Goal: Information Seeking & Learning: Learn about a topic

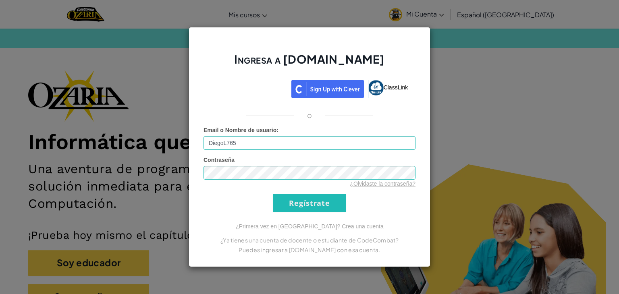
click at [511, 95] on div "Ingresa a Ozaria.com ClassLink o Email o Nombre de usuario : DiegoL765 Contrase…" at bounding box center [309, 147] width 619 height 294
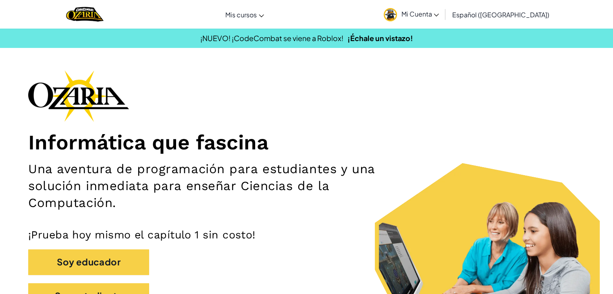
click at [434, 19] on link "Mi Cuenta" at bounding box center [411, 14] width 63 height 25
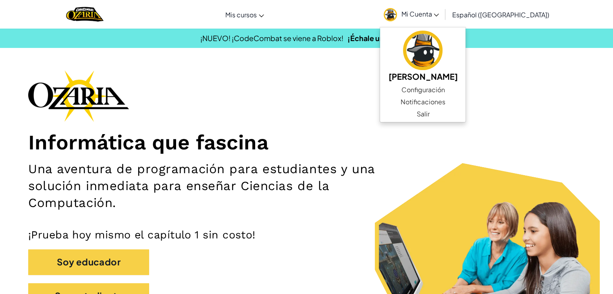
click at [518, 92] on div "Informática que fascina Una aventura de programación para estudiantes y una sol…" at bounding box center [306, 193] width 557 height 247
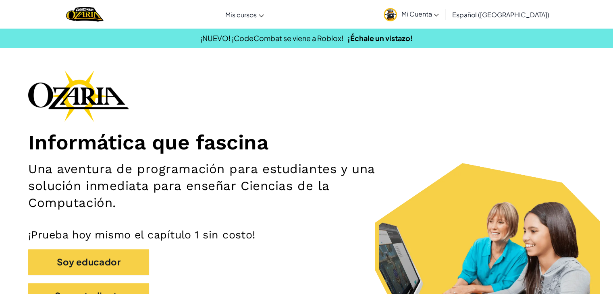
scroll to position [15, 0]
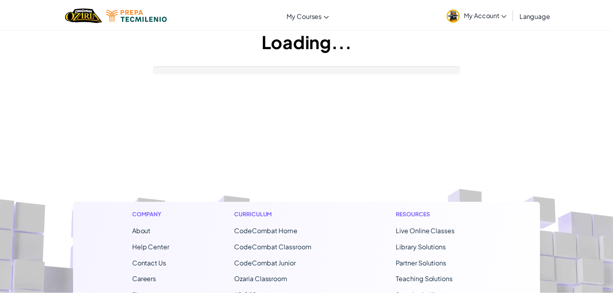
scroll to position [16, 0]
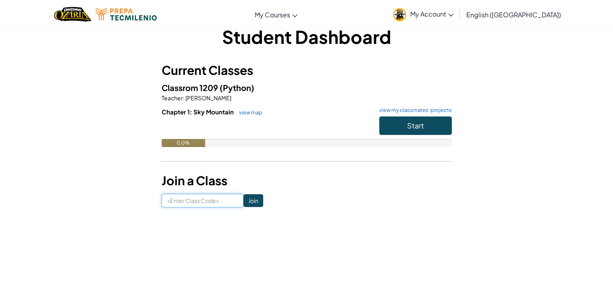
click at [195, 198] on input at bounding box center [203, 201] width 82 height 14
type input "FireBirdThing"
click at [244, 200] on input "Join" at bounding box center [254, 200] width 20 height 13
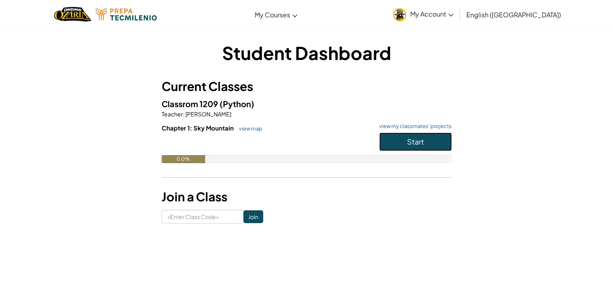
click at [404, 144] on button "Start" at bounding box center [415, 142] width 73 height 19
click at [185, 219] on input at bounding box center [203, 217] width 82 height 14
type input "FireBirdThing"
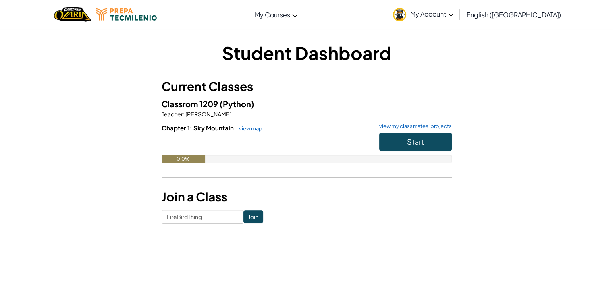
click at [421, 132] on h6 "Chapter 1: Sky Mountain view map view my classmates' projects" at bounding box center [307, 128] width 290 height 9
drag, startPoint x: 401, startPoint y: 145, endPoint x: 414, endPoint y: 133, distance: 17.4
click at [414, 133] on button "Start" at bounding box center [415, 142] width 73 height 19
click at [411, 143] on span "Start" at bounding box center [415, 141] width 17 height 9
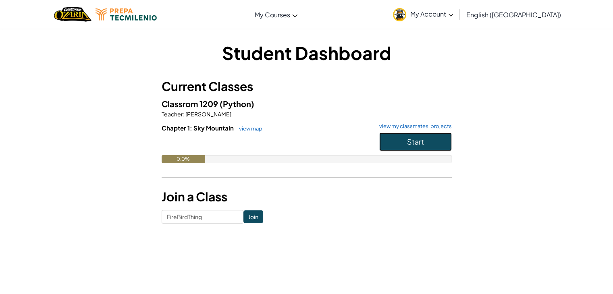
click at [411, 142] on span "Start" at bounding box center [415, 141] width 17 height 9
click at [244, 129] on link "view map" at bounding box center [248, 128] width 27 height 6
click at [494, 97] on div "Student Dashboard Current Classes Classrom 1209 (Python) Teacher : [PERSON_NAME…" at bounding box center [307, 131] width 472 height 183
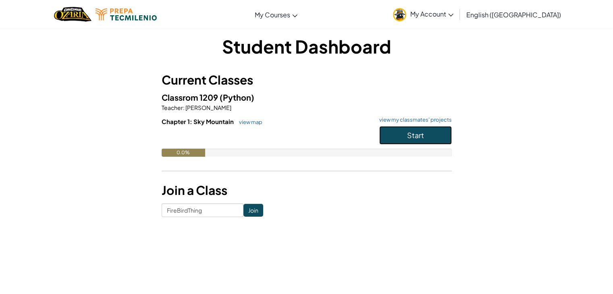
click at [427, 132] on button "Start" at bounding box center [415, 135] width 73 height 19
click at [427, 134] on button "Start" at bounding box center [415, 135] width 73 height 19
click at [425, 134] on button "Start" at bounding box center [415, 135] width 73 height 19
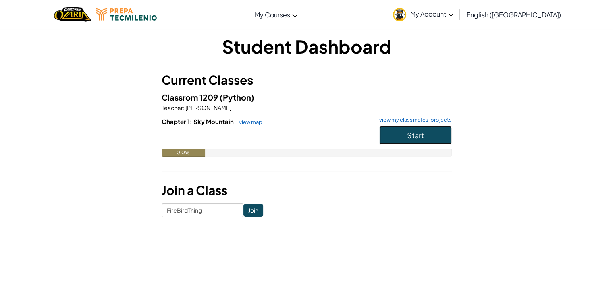
click at [425, 134] on button "Start" at bounding box center [415, 135] width 73 height 19
click at [407, 131] on span "Start" at bounding box center [415, 135] width 17 height 9
click at [407, 129] on button "Start" at bounding box center [415, 135] width 73 height 19
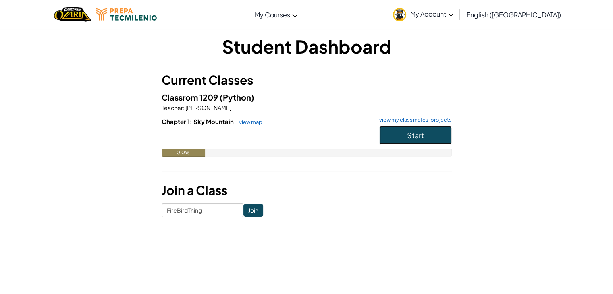
click at [407, 129] on button "Start" at bounding box center [415, 135] width 73 height 19
click at [247, 204] on input "Join" at bounding box center [254, 210] width 20 height 13
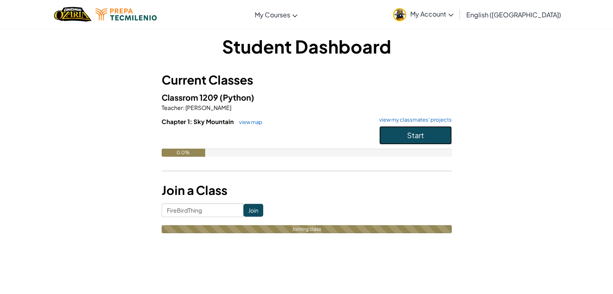
click at [411, 131] on span "Start" at bounding box center [415, 135] width 17 height 9
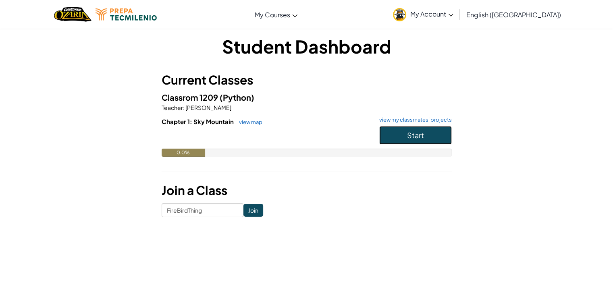
click at [411, 131] on span "Start" at bounding box center [415, 135] width 17 height 9
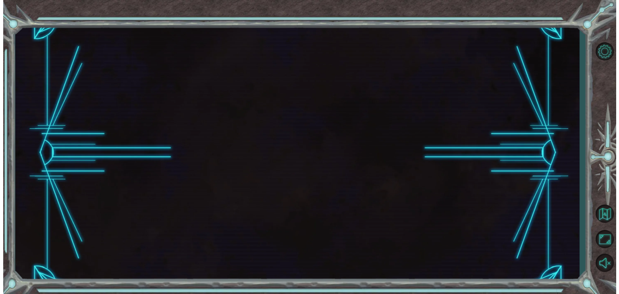
scroll to position [0, 0]
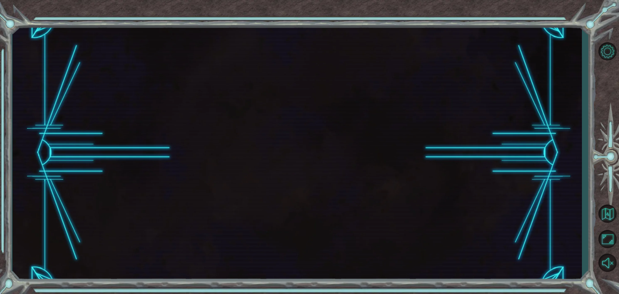
click at [411, 131] on div at bounding box center [298, 152] width 570 height 259
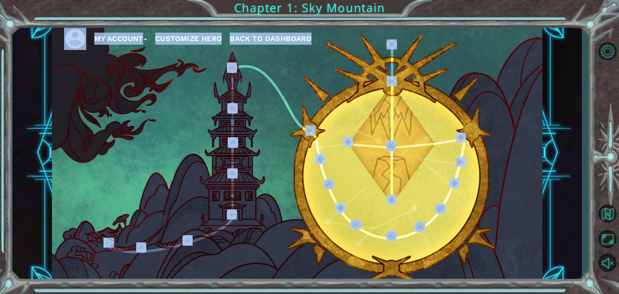
click at [302, 33] on button "Back to Dashboard" at bounding box center [271, 39] width 82 height 12
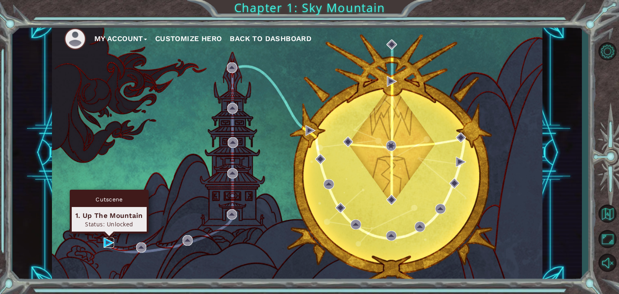
click at [111, 240] on img at bounding box center [109, 243] width 10 height 10
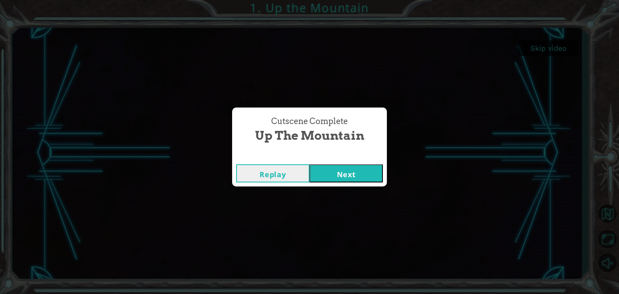
click at [323, 165] on button "Next" at bounding box center [346, 174] width 73 height 18
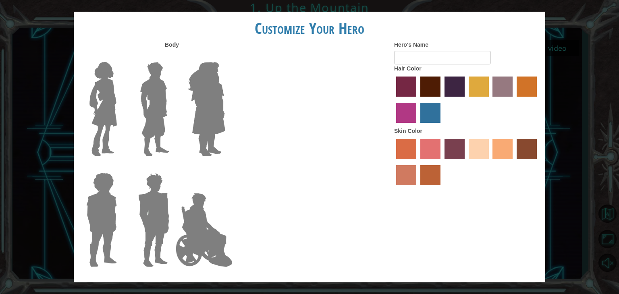
click at [158, 113] on img at bounding box center [155, 109] width 36 height 101
click at [173, 57] on input "Hero Lars" at bounding box center [173, 57] width 0 height 0
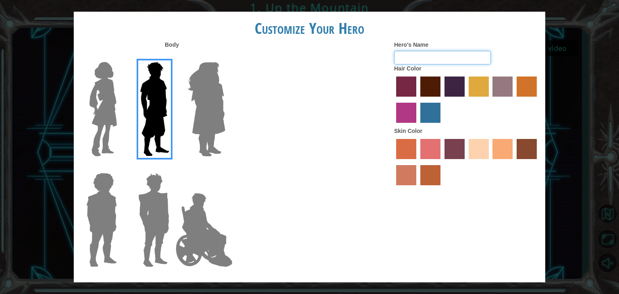
click at [400, 61] on input "Hero's Name" at bounding box center [442, 58] width 97 height 14
type input "n"
click at [395, 100] on div at bounding box center [466, 101] width 145 height 52
click at [440, 60] on input "[PERSON_NAME]" at bounding box center [442, 58] width 97 height 14
type input "N"
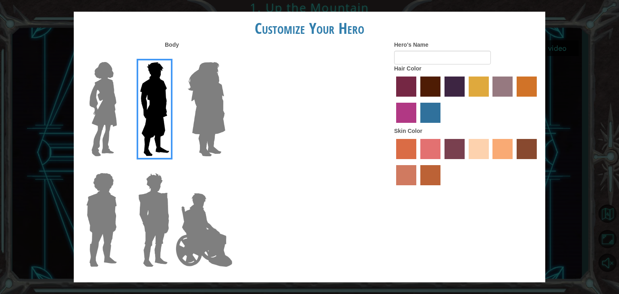
click at [471, 84] on label "tulip tree hair color" at bounding box center [479, 87] width 20 height 20
click at [466, 100] on input "tulip tree hair color" at bounding box center [466, 100] width 0 height 0
click at [482, 152] on label "sandy beach skin color" at bounding box center [479, 149] width 20 height 20
click at [466, 162] on input "sandy beach skin color" at bounding box center [466, 162] width 0 height 0
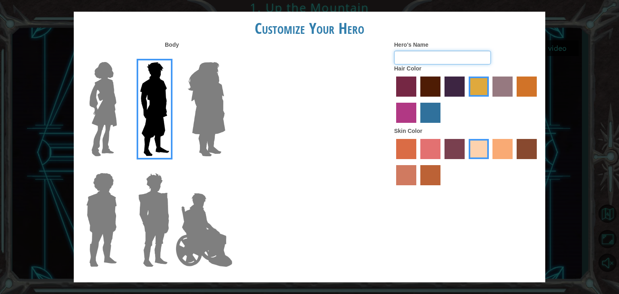
click at [417, 62] on input "Hero's Name" at bounding box center [442, 58] width 97 height 14
type input "SIGMA RIZZ 67 ITALIAN BRA"
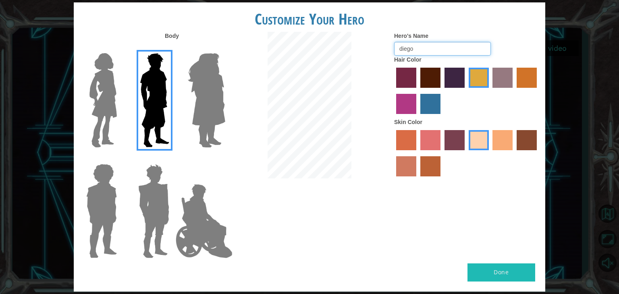
type input "diego"
click at [489, 265] on button "Done" at bounding box center [502, 273] width 68 height 18
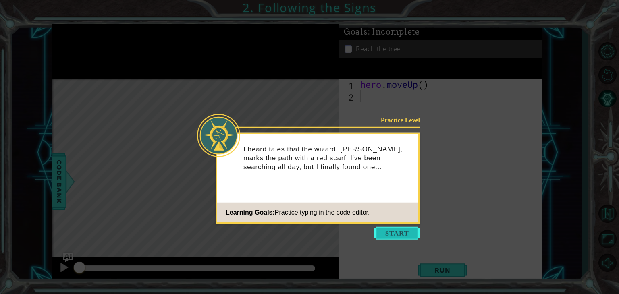
click at [389, 231] on button "Start" at bounding box center [397, 233] width 46 height 13
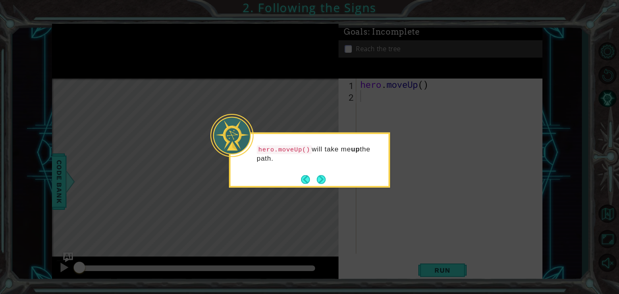
click at [365, 190] on icon at bounding box center [309, 147] width 619 height 294
click at [319, 177] on button "Next" at bounding box center [321, 179] width 9 height 9
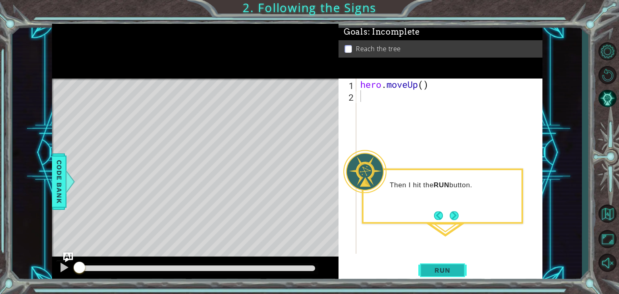
click at [443, 263] on button "Run" at bounding box center [443, 271] width 48 height 21
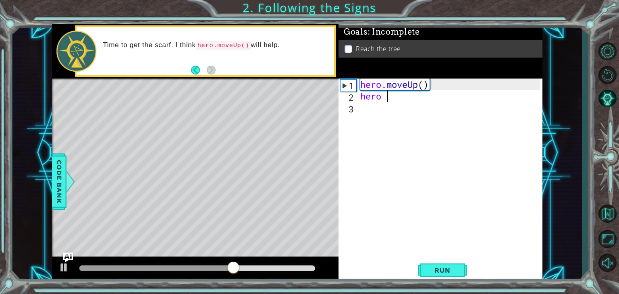
type textarea "hero"
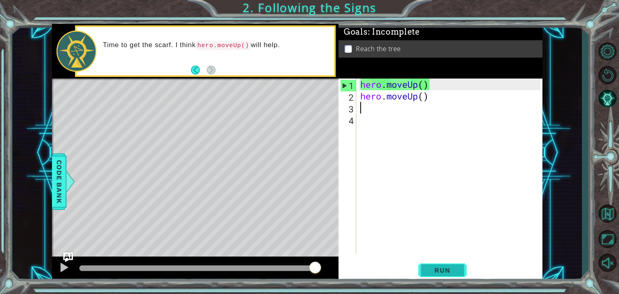
click at [453, 268] on span "Run" at bounding box center [443, 271] width 32 height 8
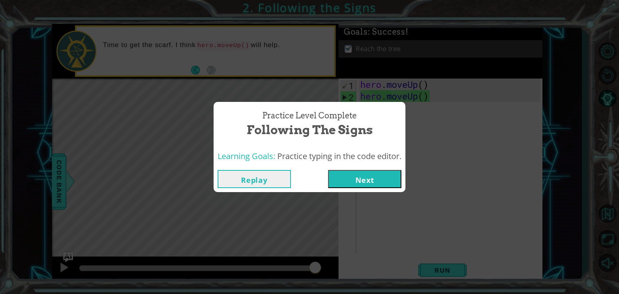
click at [353, 175] on button "Next" at bounding box center [364, 179] width 73 height 18
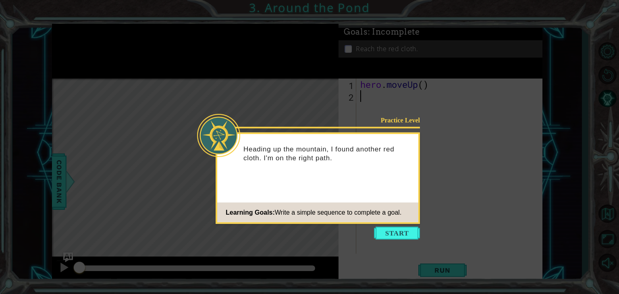
click at [396, 225] on icon at bounding box center [309, 147] width 619 height 294
click at [392, 232] on button "Start" at bounding box center [397, 233] width 46 height 13
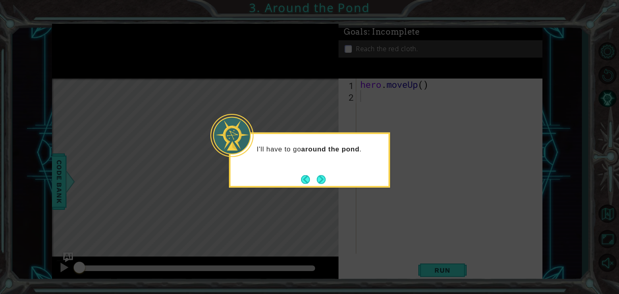
click at [329, 175] on div "I'll have to go around the pond ." at bounding box center [309, 160] width 161 height 55
click at [325, 179] on button "Next" at bounding box center [321, 179] width 9 height 9
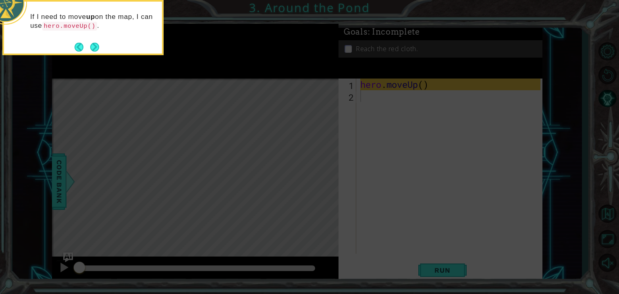
click at [92, 39] on div "If I need to move up on the map, I can use hero.moveUp() ." at bounding box center [83, 25] width 158 height 41
click at [94, 46] on button "Next" at bounding box center [94, 47] width 9 height 9
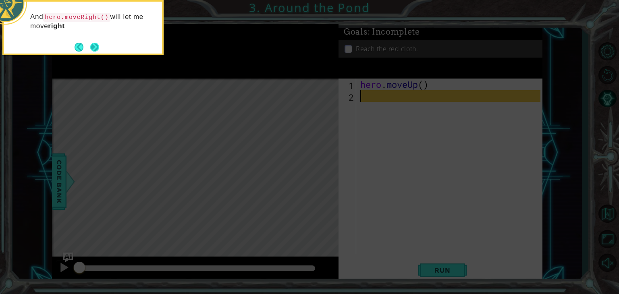
click at [96, 46] on button "Next" at bounding box center [94, 47] width 9 height 9
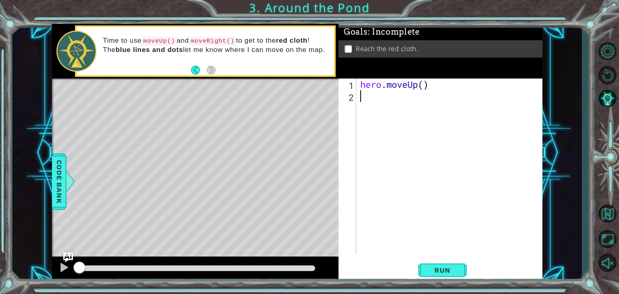
click at [395, 82] on div "hero . moveUp ( )" at bounding box center [452, 178] width 186 height 199
type textarea "hero.moveUp()"
click at [362, 99] on div "hero . moveUp ( )" at bounding box center [452, 178] width 186 height 199
type textarea "h"
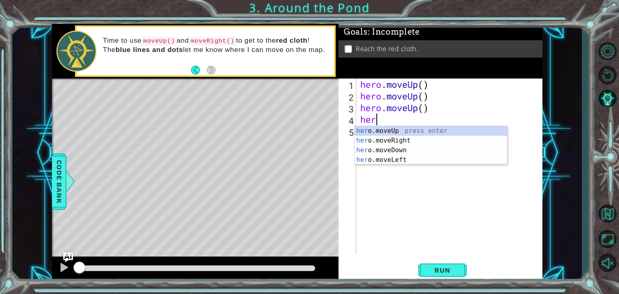
type textarea "hero"
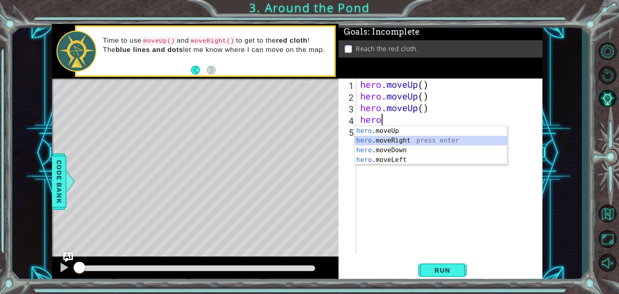
click at [371, 141] on div "hero .moveUp press enter hero .moveRight press enter hero .moveDown press enter…" at bounding box center [431, 155] width 152 height 58
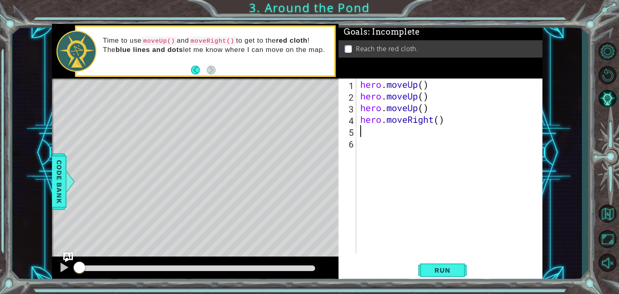
type textarea "h"
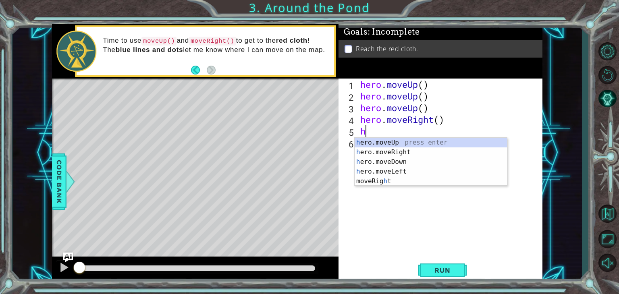
click at [373, 141] on div "h ero.moveUp press enter h ero.moveRight press enter h ero.moveDown press enter…" at bounding box center [431, 172] width 152 height 68
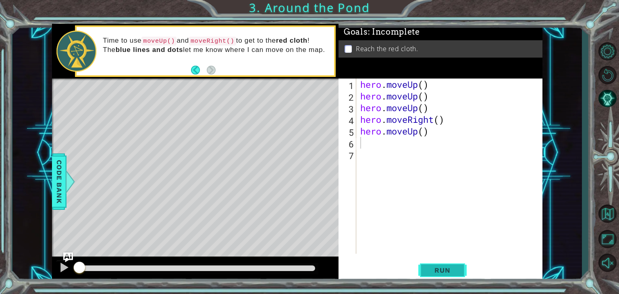
click at [441, 270] on span "Run" at bounding box center [443, 271] width 32 height 8
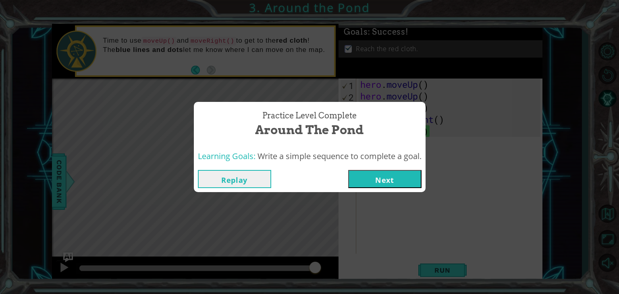
click at [392, 179] on button "Next" at bounding box center [384, 179] width 73 height 18
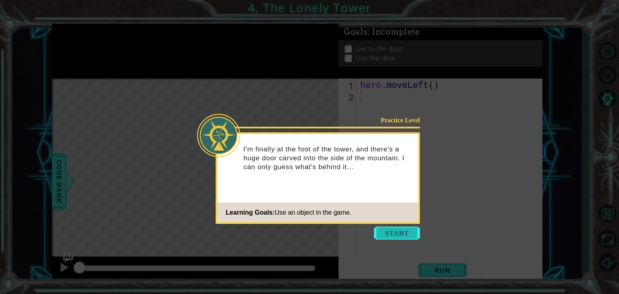
click at [402, 227] on button "Start" at bounding box center [397, 233] width 46 height 13
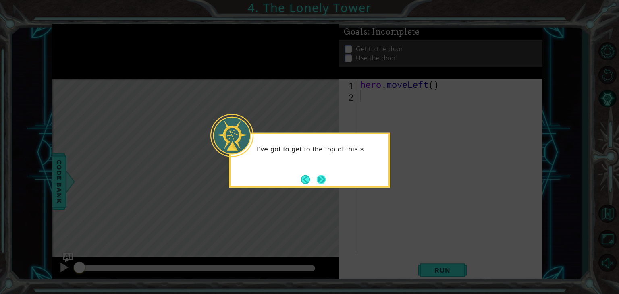
click at [324, 175] on button "Next" at bounding box center [321, 179] width 9 height 9
click at [324, 173] on div "The" at bounding box center [309, 160] width 161 height 55
click at [325, 181] on button "Next" at bounding box center [321, 179] width 9 height 9
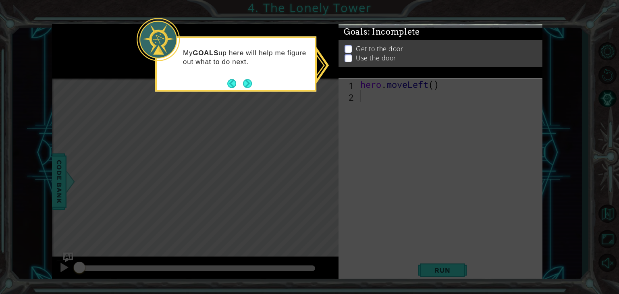
click at [389, 160] on icon at bounding box center [309, 147] width 619 height 294
click at [386, 135] on icon at bounding box center [309, 147] width 619 height 294
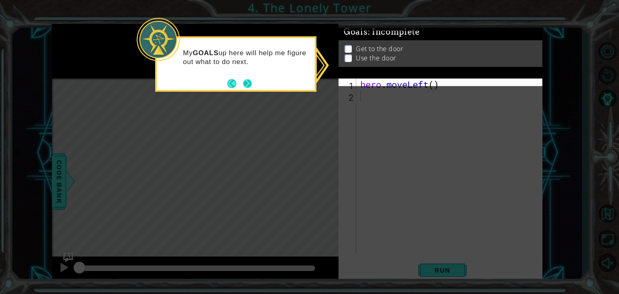
click at [247, 85] on button "Next" at bounding box center [247, 83] width 9 height 9
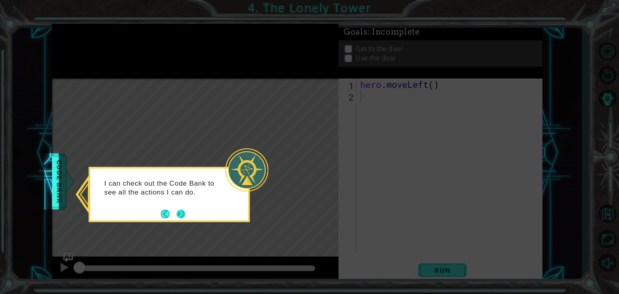
click at [178, 212] on button "Next" at bounding box center [181, 214] width 9 height 9
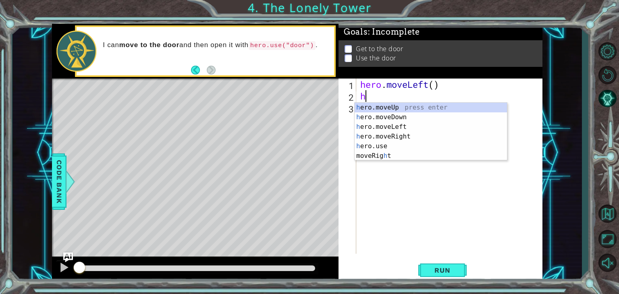
type textarea "he"
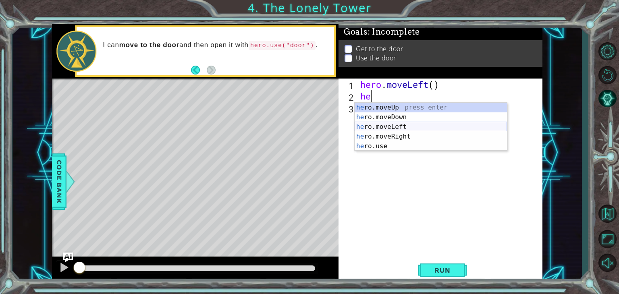
click at [378, 124] on div "he ro.moveUp press enter he ro.moveDown press enter he ro.moveLeft press enter …" at bounding box center [431, 137] width 152 height 68
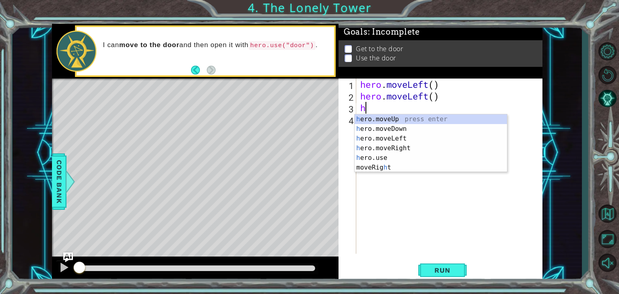
type textarea "he"
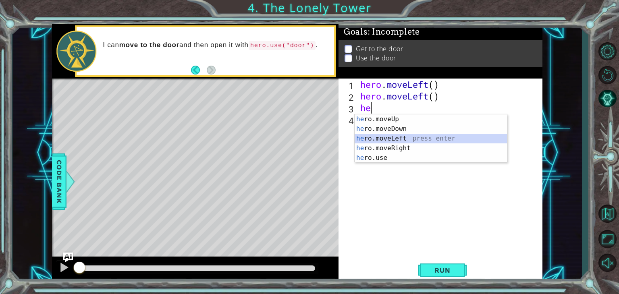
click at [377, 138] on div "he ro.moveUp press enter he ro.moveDown press enter he ro.moveLeft press enter …" at bounding box center [431, 149] width 152 height 68
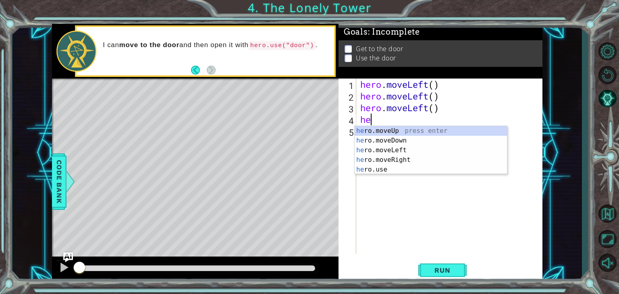
type textarea "her"
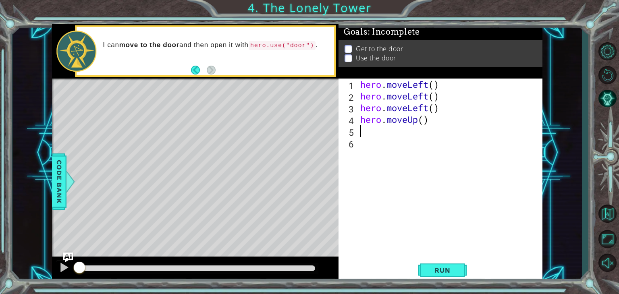
type textarea "h"
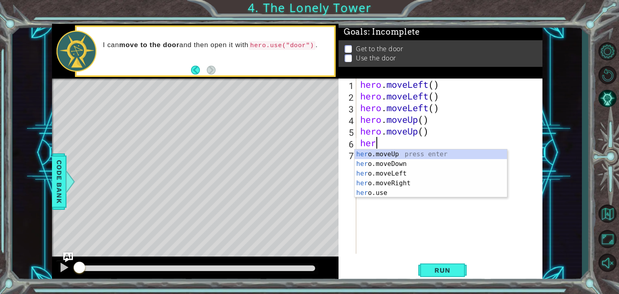
type textarea "hero"
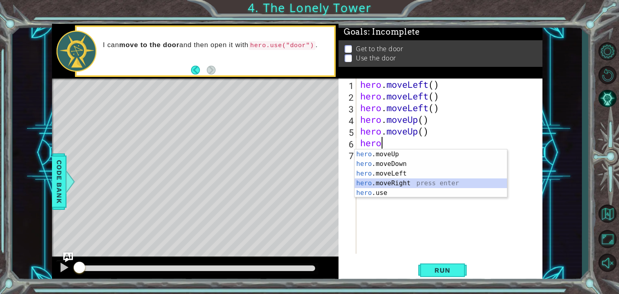
click at [378, 183] on div "hero .moveUp press enter hero .moveDown press enter hero .moveLeft press enter …" at bounding box center [431, 184] width 152 height 68
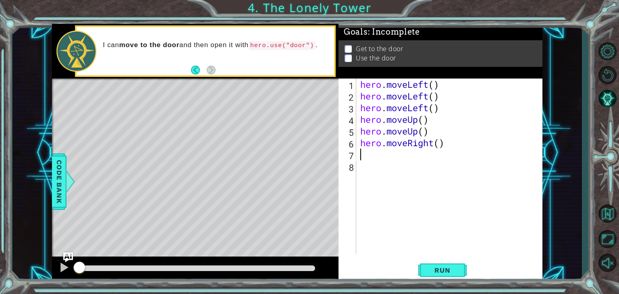
type textarea "h"
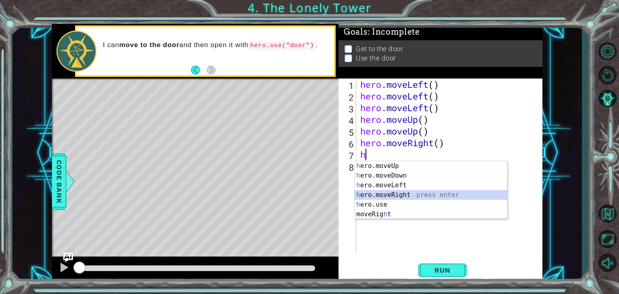
click at [377, 194] on div "h ero.moveUp press enter h ero.moveDown press enter h ero.moveLeft press enter …" at bounding box center [431, 199] width 152 height 77
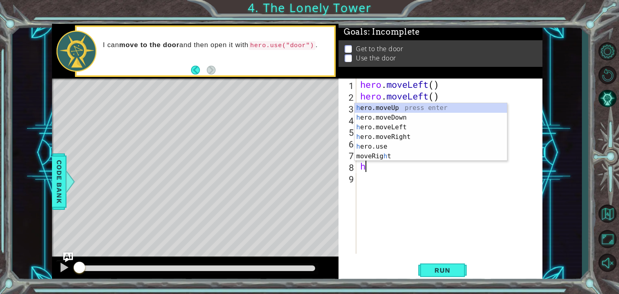
type textarea "he"
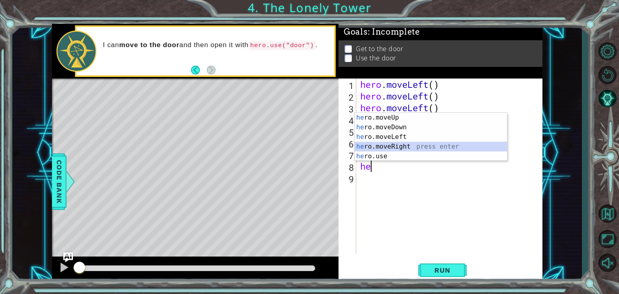
click at [385, 142] on div "he ro.moveUp press enter he ro.moveDown press enter he ro.moveLeft press enter …" at bounding box center [431, 147] width 152 height 68
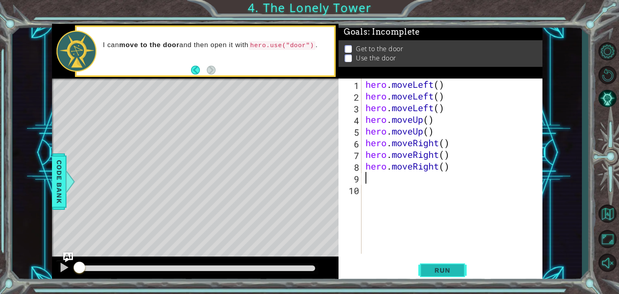
click at [430, 270] on span "Run" at bounding box center [443, 271] width 32 height 8
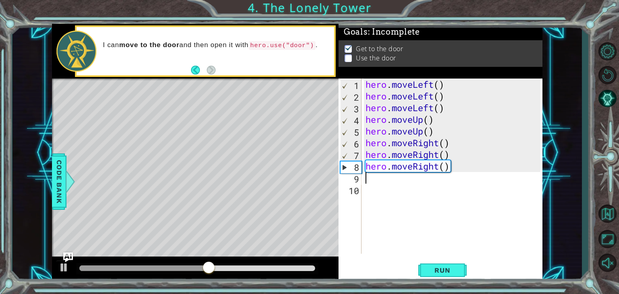
click at [442, 181] on div "hero . moveLeft ( ) hero . moveLeft ( ) hero . moveLeft ( ) hero . moveUp ( ) h…" at bounding box center [454, 178] width 181 height 199
type textarea "h"
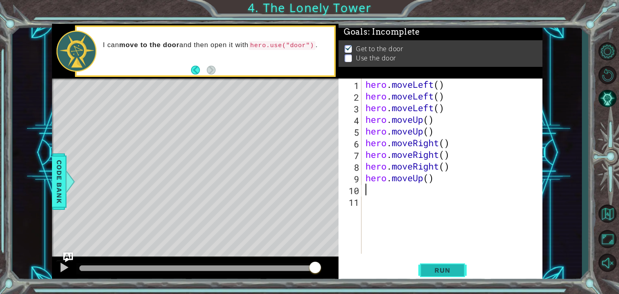
click at [453, 268] on span "Run" at bounding box center [443, 271] width 32 height 8
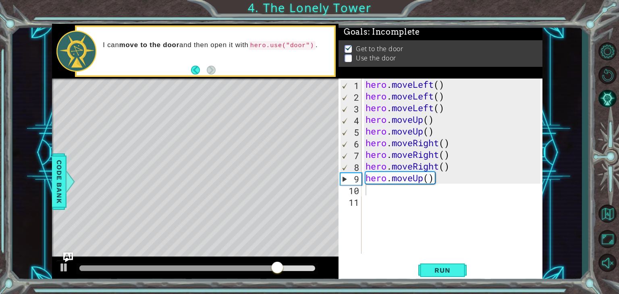
click at [292, 263] on div at bounding box center [197, 268] width 242 height 11
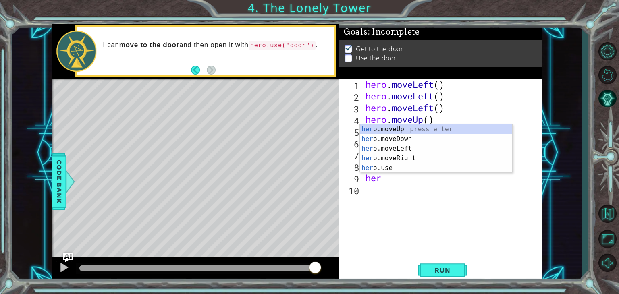
type textarea "h"
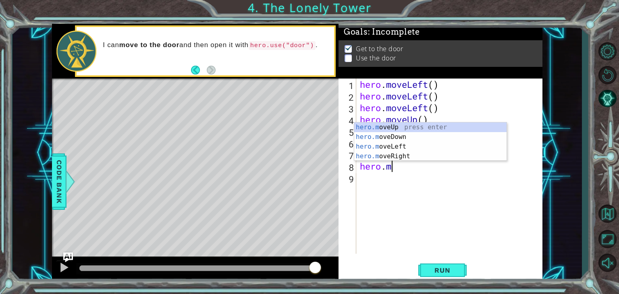
type textarea "hero."
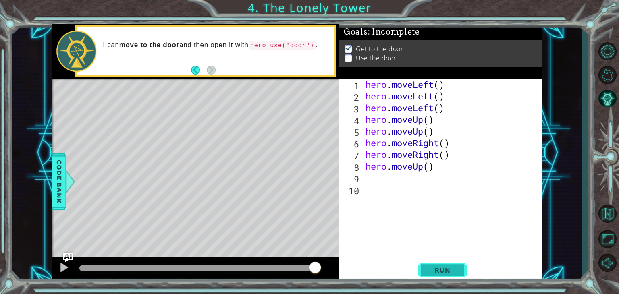
click at [427, 273] on span "Run" at bounding box center [443, 271] width 32 height 8
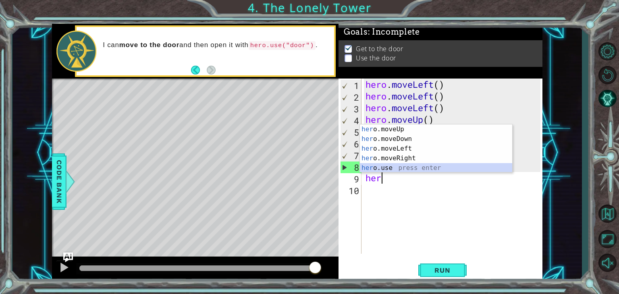
click at [438, 171] on div "her o.moveUp press enter her o.moveDown press enter her o.moveLeft press enter …" at bounding box center [436, 159] width 152 height 68
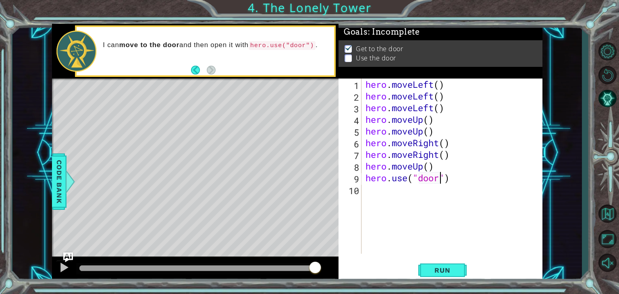
scroll to position [0, 3]
click at [446, 272] on span "Run" at bounding box center [443, 271] width 32 height 8
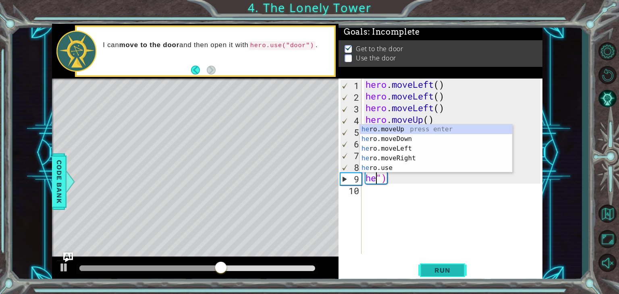
scroll to position [0, 0]
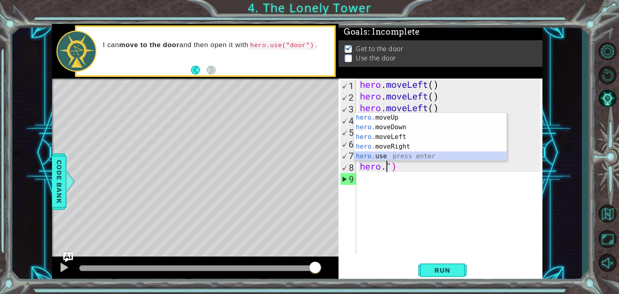
click at [404, 154] on div "hero. moveUp press enter hero. moveDown press enter hero. moveLeft press enter …" at bounding box center [430, 147] width 152 height 68
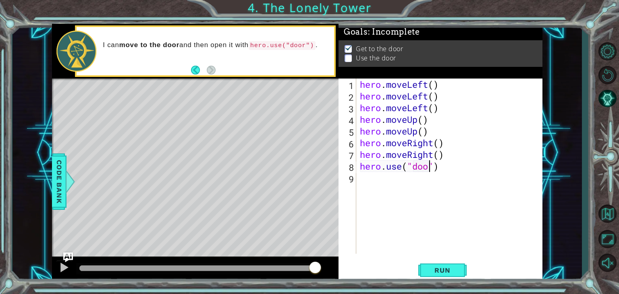
scroll to position [0, 3]
type textarea "hero.use("door")"
click at [444, 261] on button "Run" at bounding box center [443, 271] width 48 height 21
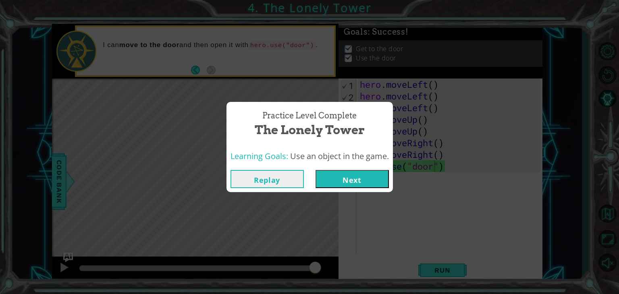
click at [337, 184] on button "Next" at bounding box center [352, 179] width 73 height 18
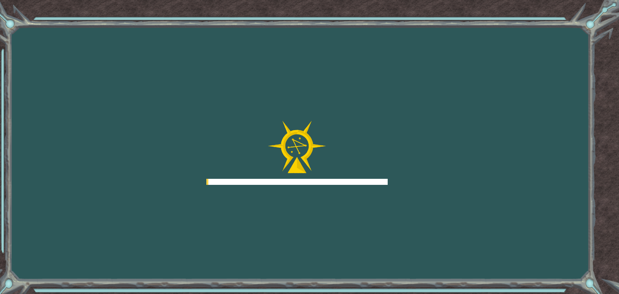
click at [337, 184] on div at bounding box center [296, 182] width 181 height 6
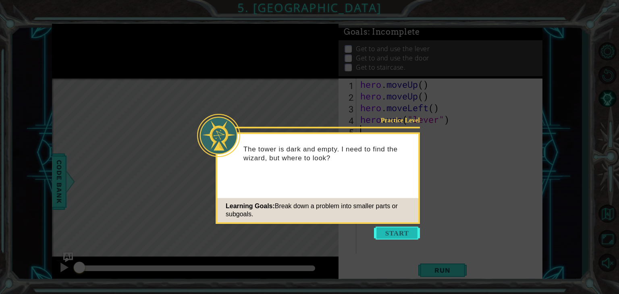
click at [385, 236] on button "Start" at bounding box center [397, 233] width 46 height 13
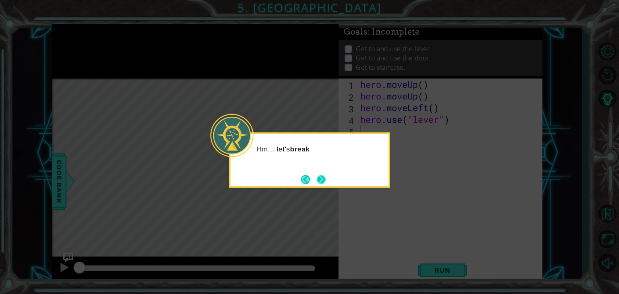
click at [322, 179] on button "Next" at bounding box center [321, 179] width 9 height 9
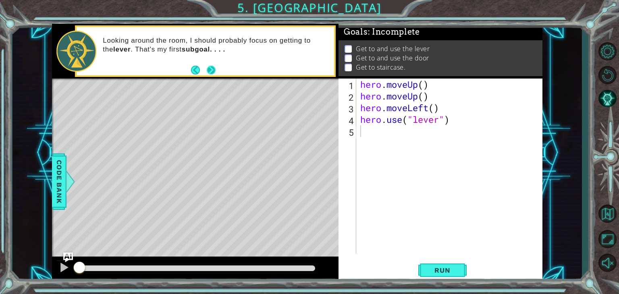
click at [216, 69] on button "Next" at bounding box center [211, 69] width 9 height 9
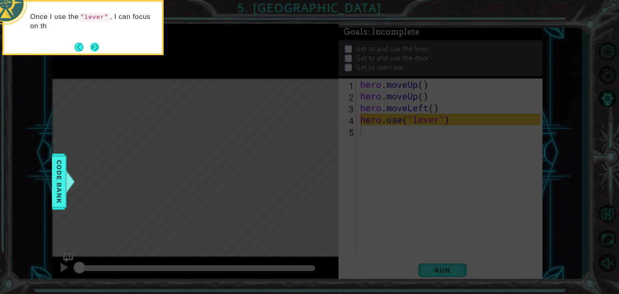
click at [93, 52] on button "Next" at bounding box center [94, 47] width 9 height 9
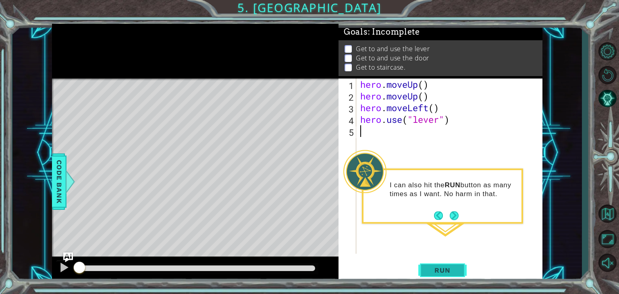
click at [453, 267] on span "Run" at bounding box center [443, 271] width 32 height 8
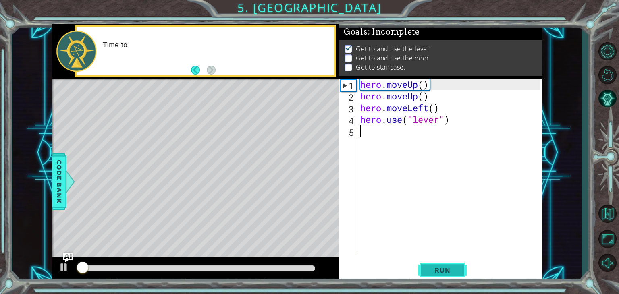
scroll to position [3, 0]
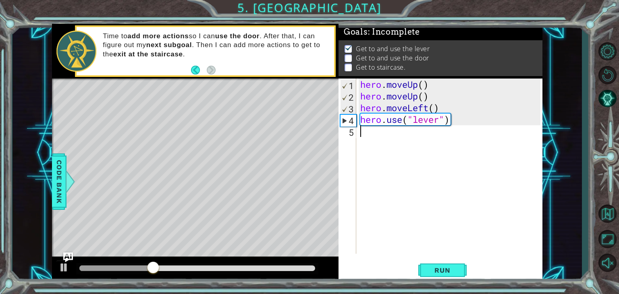
click at [361, 183] on div "hero . moveUp ( ) hero . moveUp ( ) hero . moveLeft ( ) hero . use ( "lever" )" at bounding box center [452, 178] width 186 height 199
click at [62, 271] on div at bounding box center [64, 268] width 10 height 10
click at [63, 267] on div at bounding box center [64, 268] width 10 height 10
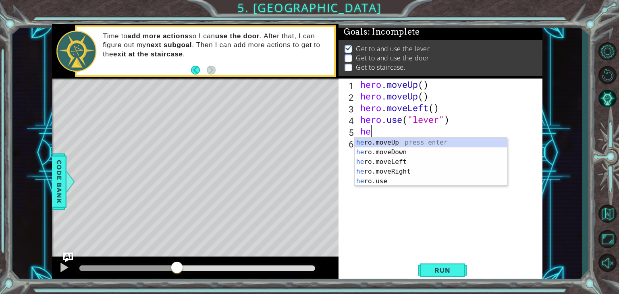
scroll to position [0, 0]
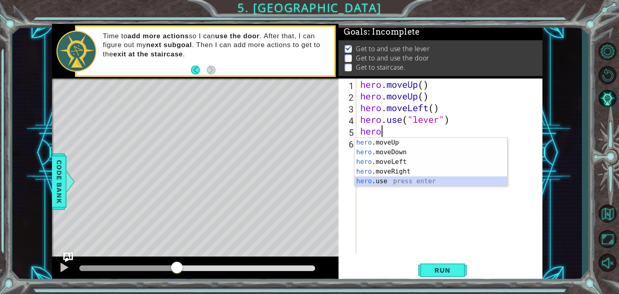
click at [383, 179] on div "hero .moveUp press enter hero .moveDown press enter hero .moveLeft press enter …" at bounding box center [431, 172] width 152 height 68
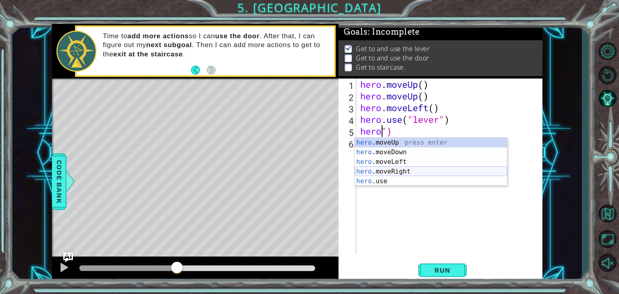
click at [386, 172] on div "hero .moveUp press enter hero .moveDown press enter hero .moveLeft press enter …" at bounding box center [431, 172] width 152 height 68
type textarea "hero.moveRight()")"
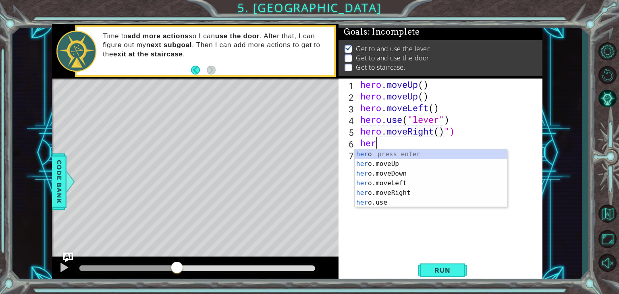
type textarea "hero"
click at [380, 194] on div "hero press enter hero .moveUp press enter hero .moveDown press enter hero .move…" at bounding box center [431, 188] width 152 height 77
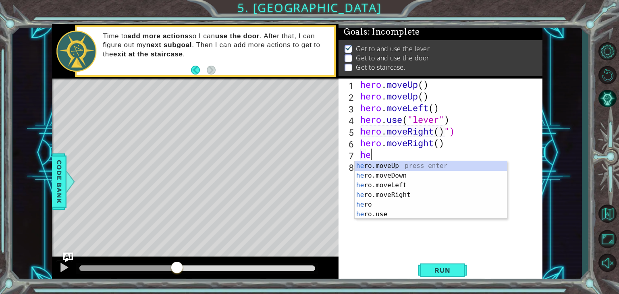
type textarea "her"
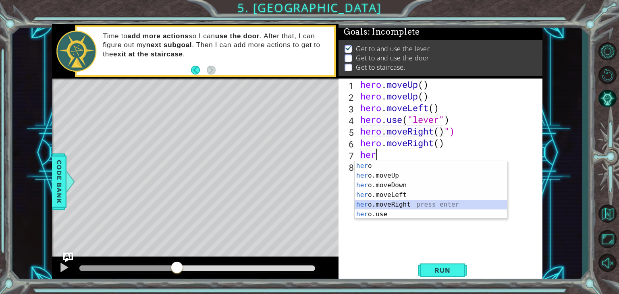
click at [376, 205] on div "her o press enter her o.moveUp press enter her o.moveDown press enter her o.mov…" at bounding box center [431, 199] width 152 height 77
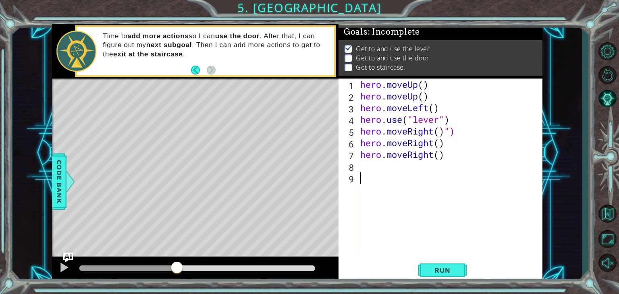
drag, startPoint x: 376, startPoint y: 205, endPoint x: 457, endPoint y: 233, distance: 85.2
click at [457, 233] on div "hero . moveUp ( ) hero . moveUp ( ) hero . moveLeft ( ) hero . use ( "lever" ) …" at bounding box center [452, 178] width 186 height 199
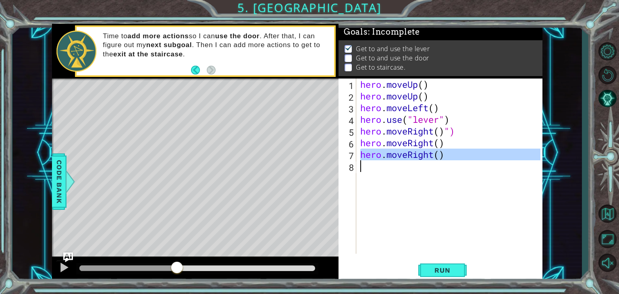
drag, startPoint x: 345, startPoint y: 154, endPoint x: 441, endPoint y: 286, distance: 162.8
click at [441, 286] on div "1 ההההההההההההההההההההההההההההההההההההההההההההההההההההההההההההההההההההההההההההה…" at bounding box center [309, 147] width 619 height 294
type textarea "hero.moveRight()"
click at [438, 273] on span "Run" at bounding box center [443, 271] width 32 height 8
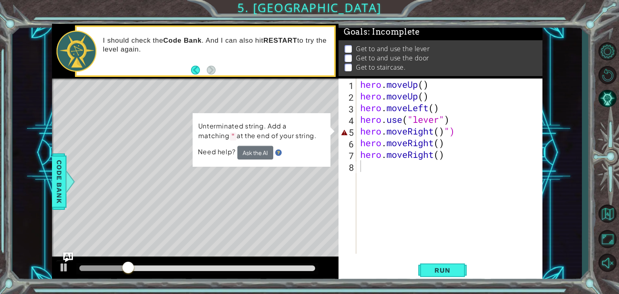
click at [261, 165] on div "Unterminated string. Add a matching " at the end of your string. Need help? Ask…" at bounding box center [262, 140] width 138 height 54
click at [474, 133] on div "hero . moveUp ( ) hero . moveUp ( ) hero . moveLeft ( ) hero . use ( "lever" ) …" at bounding box center [452, 178] width 186 height 199
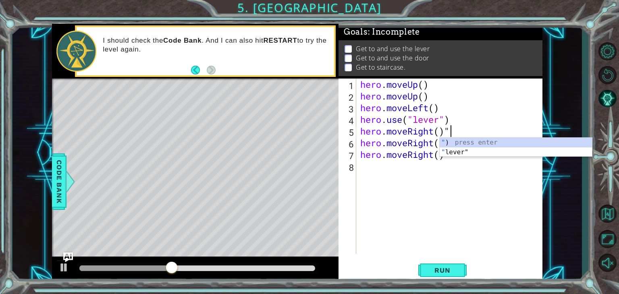
type textarea "hero.moveRight()"
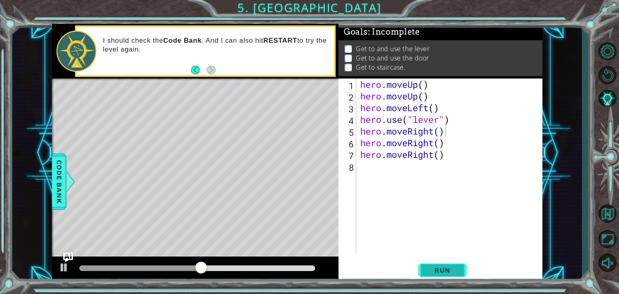
click at [432, 272] on span "Run" at bounding box center [443, 271] width 32 height 8
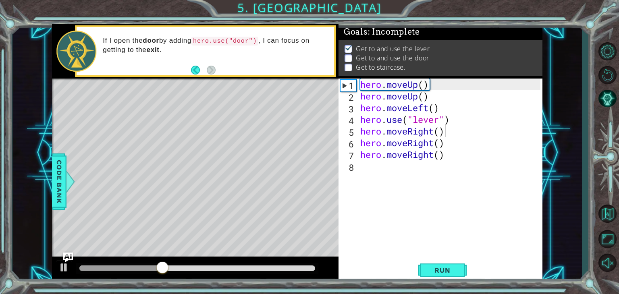
click at [358, 176] on div "hero.moveRight() 1 2 3 4 5 6 7 8 hero . moveUp ( ) hero . moveUp ( ) hero . mov…" at bounding box center [440, 166] width 202 height 175
click at [365, 173] on div "hero . moveUp ( ) hero . moveUp ( ) hero . moveLeft ( ) hero . use ( "lever" ) …" at bounding box center [452, 178] width 186 height 199
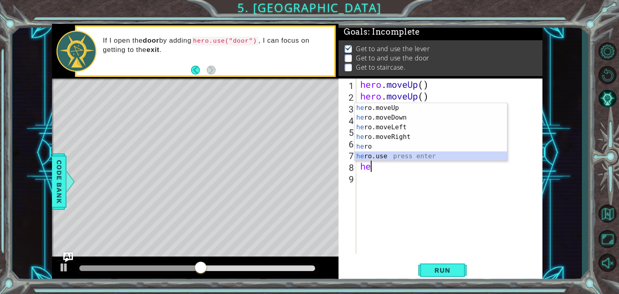
click at [383, 155] on div "he ro.moveUp press enter he ro.moveDown press enter he ro.moveLeft press enter …" at bounding box center [431, 141] width 152 height 77
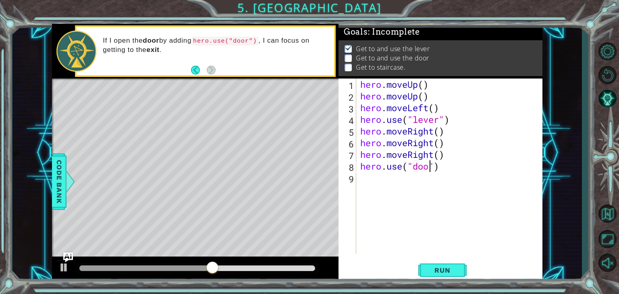
scroll to position [0, 3]
type textarea "hero.use("door")"
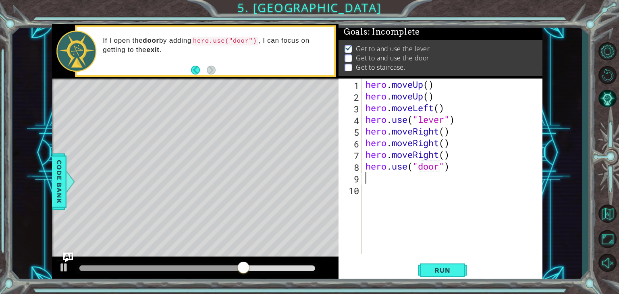
type textarea "h"
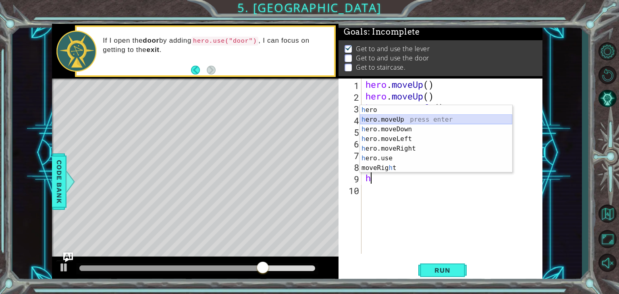
click at [382, 120] on div "h ero press enter h ero.moveUp press enter h ero.moveDown press enter h ero.mov…" at bounding box center [436, 148] width 152 height 87
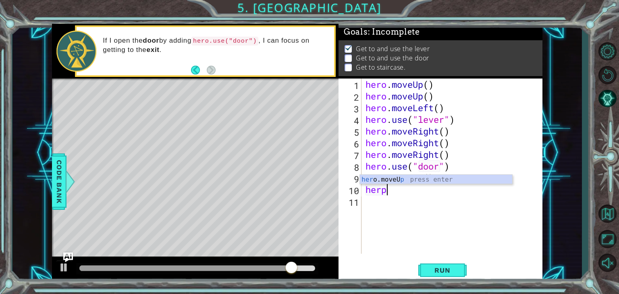
type textarea "her"
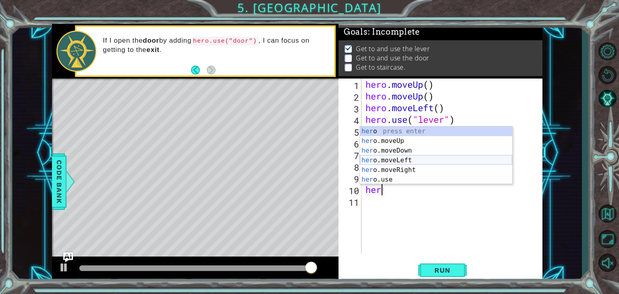
click at [378, 160] on div "her o press enter her o.moveUp press enter her o.moveDown press enter her o.mov…" at bounding box center [436, 165] width 152 height 77
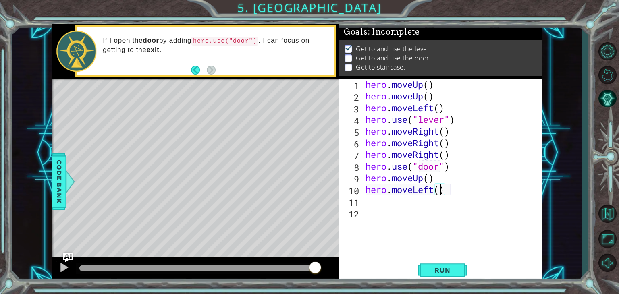
click at [440, 192] on div "hero . moveUp ( ) hero . moveUp ( ) hero . moveLeft ( ) hero . use ( "lever" ) …" at bounding box center [454, 178] width 181 height 199
click at [444, 273] on span "Run" at bounding box center [443, 271] width 32 height 8
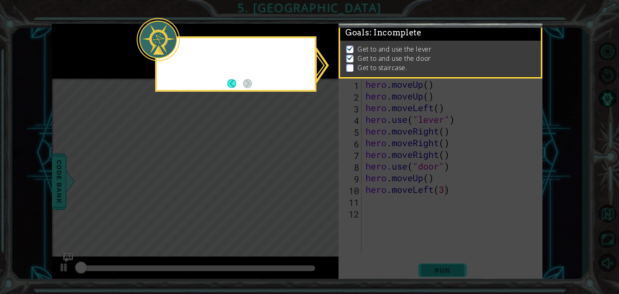
scroll to position [3, 0]
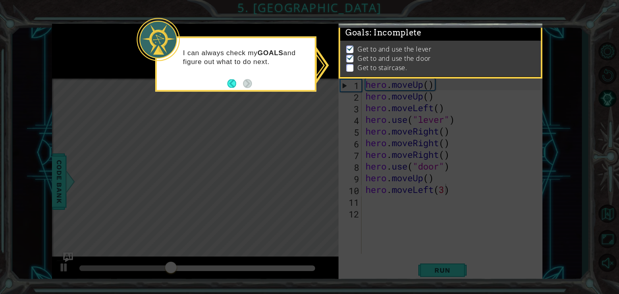
click at [356, 228] on icon at bounding box center [309, 147] width 619 height 294
click at [324, 181] on icon at bounding box center [309, 147] width 619 height 294
click at [236, 83] on button "Back" at bounding box center [235, 83] width 16 height 9
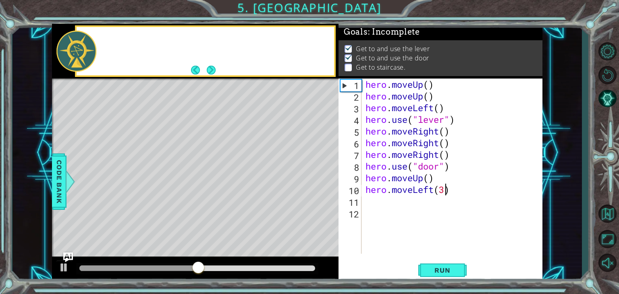
scroll to position [2, 0]
click at [207, 68] on button "Next" at bounding box center [211, 69] width 9 height 9
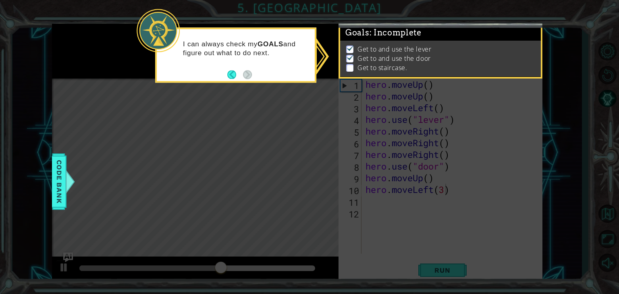
click at [256, 68] on div "I can always check my GOALS and figure out what to do next." at bounding box center [236, 52] width 158 height 41
click at [227, 78] on div "I can always check my GOALS and figure out what to do next." at bounding box center [235, 54] width 161 height 55
click at [229, 75] on button "Back" at bounding box center [235, 74] width 16 height 9
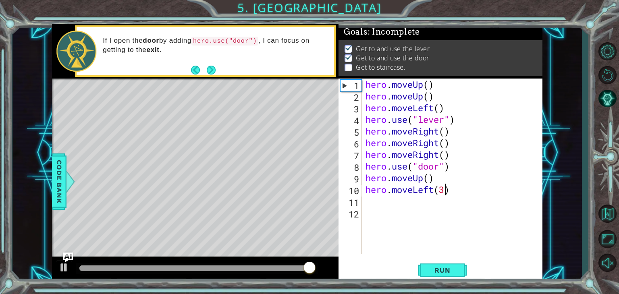
click at [427, 182] on div "hero . moveUp ( ) hero . moveUp ( ) hero . moveLeft ( ) hero . use ( "lever" ) …" at bounding box center [454, 178] width 181 height 199
type textarea "hero.moveUp(2)"
click at [435, 279] on button "Run" at bounding box center [443, 271] width 48 height 21
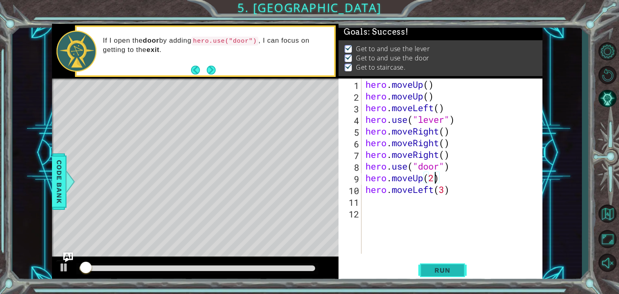
click at [436, 271] on span "Run" at bounding box center [443, 271] width 32 height 8
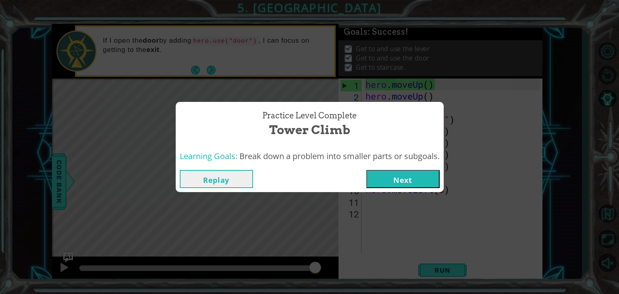
click at [410, 184] on button "Next" at bounding box center [403, 179] width 73 height 18
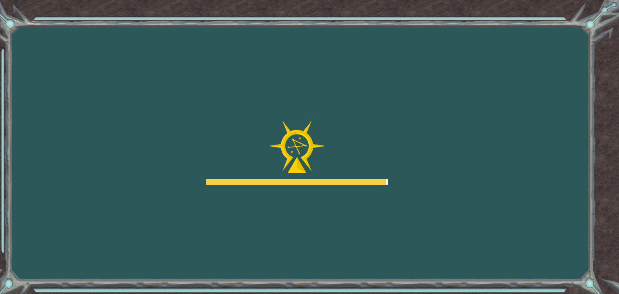
click at [382, 186] on div "Goals Error loading from server. Try refreshing the page. You'll need to join a…" at bounding box center [309, 147] width 619 height 294
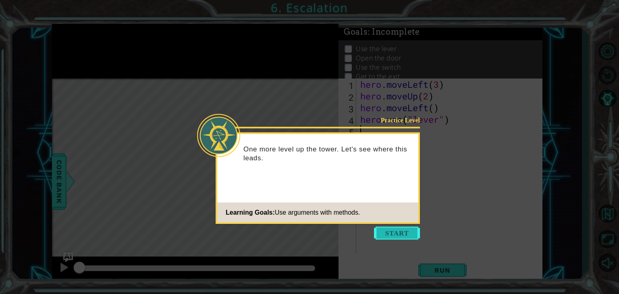
click at [397, 228] on button "Start" at bounding box center [397, 233] width 46 height 13
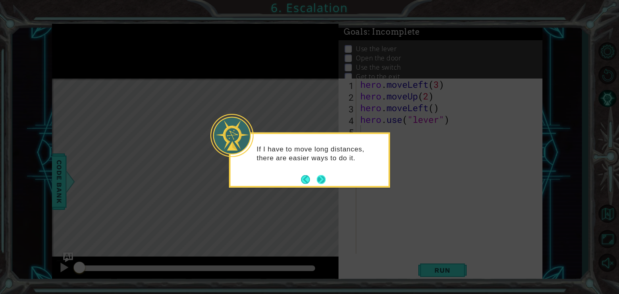
click at [321, 177] on button "Next" at bounding box center [321, 179] width 9 height 9
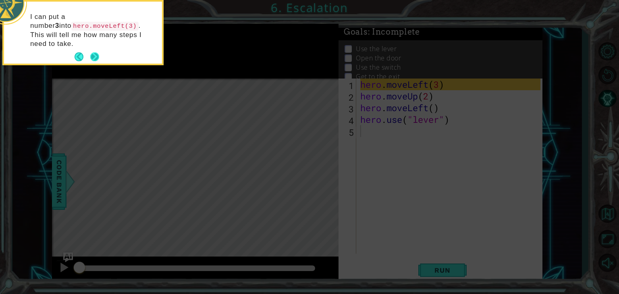
click at [98, 52] on button "Next" at bounding box center [94, 56] width 9 height 9
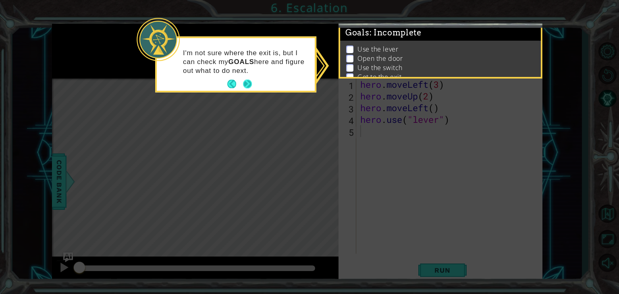
click at [244, 88] on button "Next" at bounding box center [247, 84] width 9 height 9
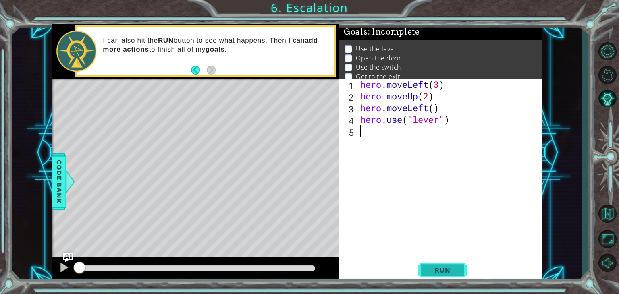
click at [442, 273] on span "Run" at bounding box center [443, 271] width 32 height 8
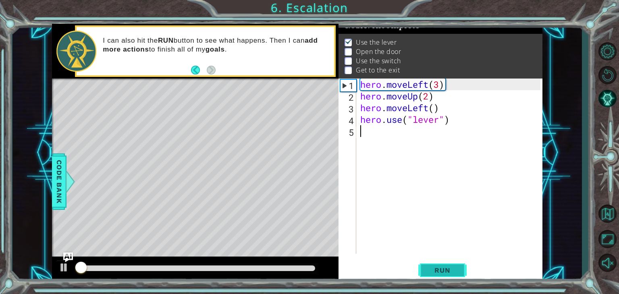
scroll to position [8, 0]
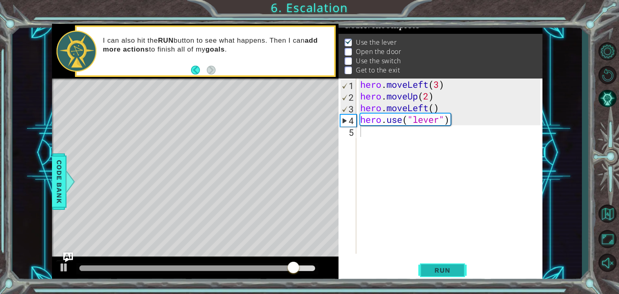
click at [463, 273] on button "Run" at bounding box center [443, 271] width 48 height 21
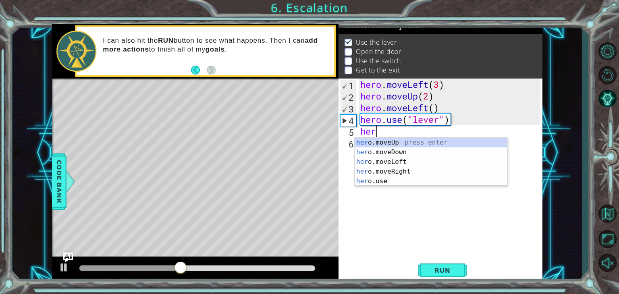
scroll to position [0, 0]
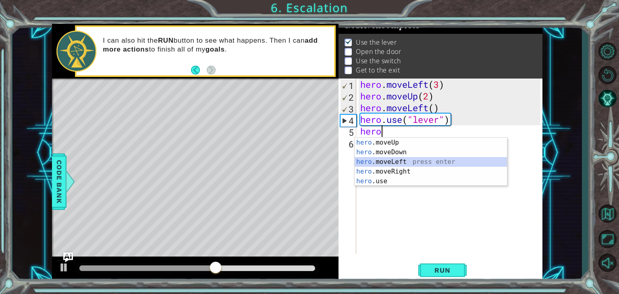
click at [413, 164] on div "hero .moveUp press enter hero .moveDown press enter hero .moveLeft press enter …" at bounding box center [431, 172] width 152 height 68
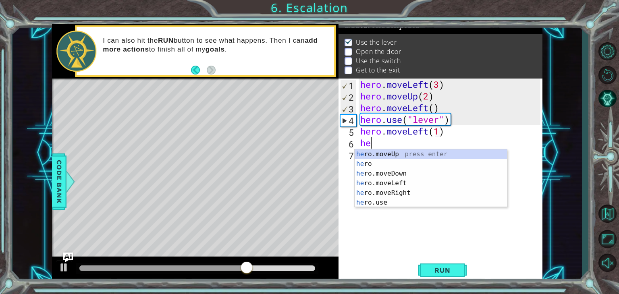
scroll to position [0, 4]
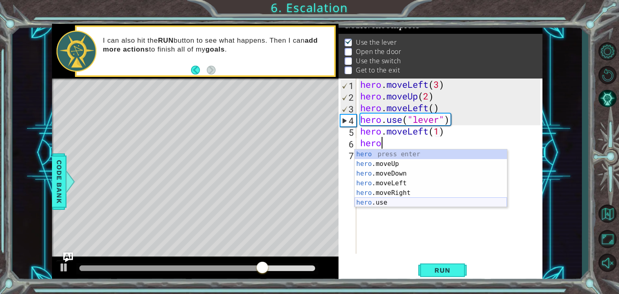
click at [394, 203] on div "hero press enter hero .moveUp press enter hero .moveDown press enter hero .move…" at bounding box center [431, 188] width 152 height 77
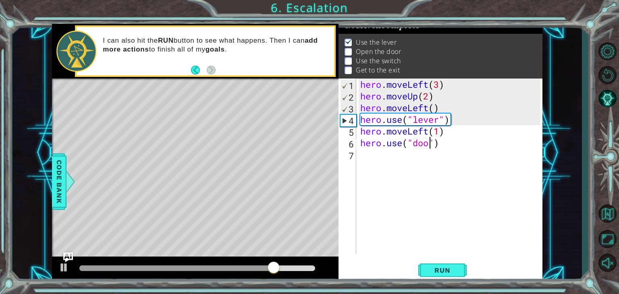
type textarea "hero.use("door")"
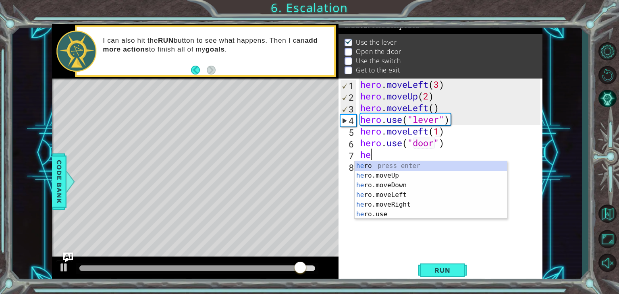
scroll to position [0, 0]
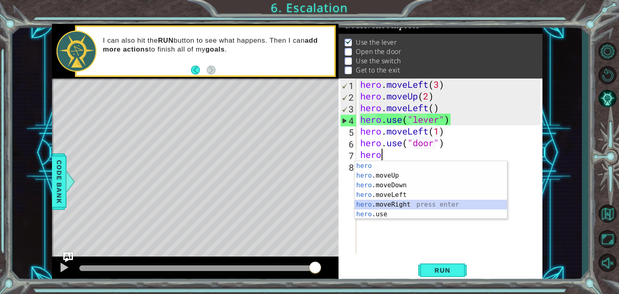
click at [392, 203] on div "hero press enter hero .moveUp press enter hero .moveDown press enter hero .move…" at bounding box center [431, 199] width 152 height 77
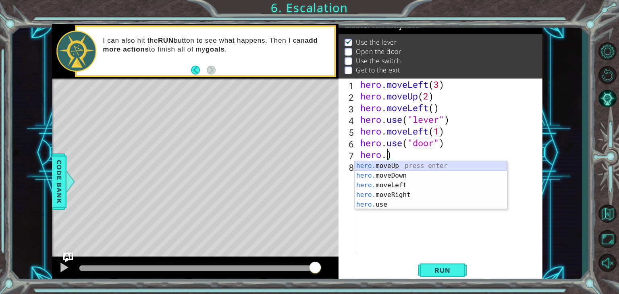
click at [407, 167] on div "hero. moveUp press enter hero. moveDown press enter hero. moveLeft press enter …" at bounding box center [431, 195] width 152 height 68
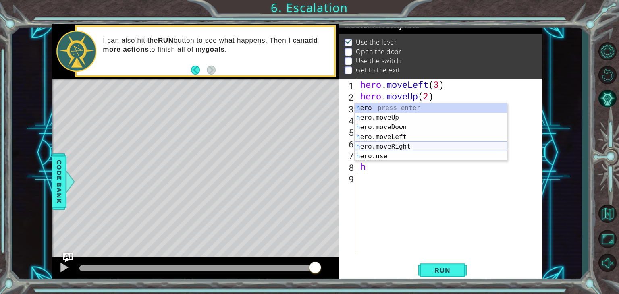
click at [380, 144] on div "h ero press enter h ero.moveUp press enter h ero.moveDown press enter h ero.mov…" at bounding box center [431, 141] width 152 height 77
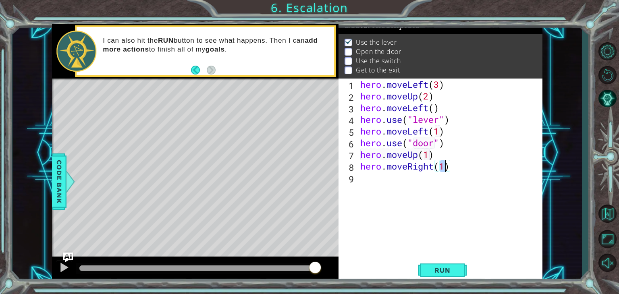
scroll to position [0, 3]
click at [443, 272] on span "Run" at bounding box center [443, 271] width 32 height 8
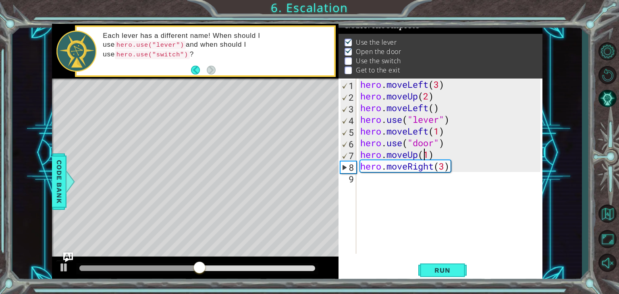
click at [426, 158] on div "hero . moveLeft ( 3 ) hero . moveUp ( 2 ) hero . moveLeft ( ) hero . use ( "lev…" at bounding box center [452, 178] width 186 height 199
click at [434, 155] on div "hero . moveLeft ( 3 ) hero . moveUp ( 2 ) hero . moveLeft ( ) hero . use ( "lev…" at bounding box center [452, 178] width 186 height 199
click at [427, 154] on div "hero . moveLeft ( 3 ) hero . moveUp ( 2 ) hero . moveLeft ( ) hero . use ( "lev…" at bounding box center [452, 178] width 186 height 199
click at [427, 155] on div "hero . moveLeft ( 3 ) hero . moveUp ( 2 ) hero . moveLeft ( ) hero . use ( "lev…" at bounding box center [452, 178] width 186 height 199
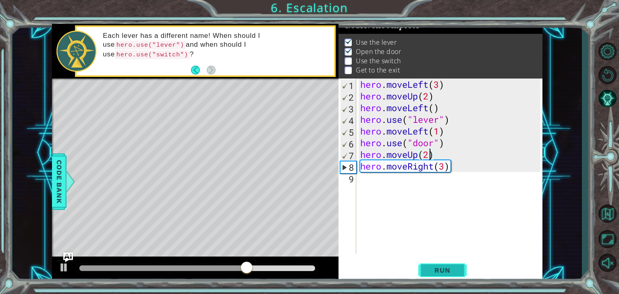
type textarea "hero.moveUp(2)"
click at [434, 276] on button "Run" at bounding box center [443, 271] width 48 height 21
click at [370, 183] on div "hero . moveLeft ( 3 ) hero . moveUp ( 2 ) hero . moveLeft ( ) hero . use ( "lev…" at bounding box center [452, 178] width 186 height 199
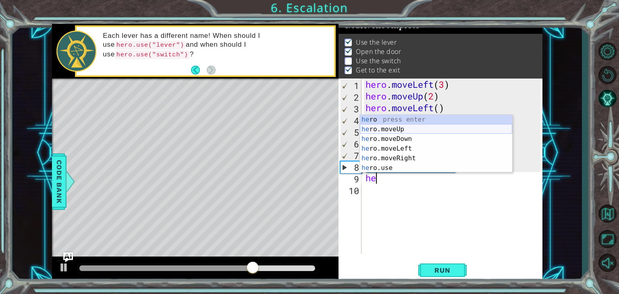
click at [381, 130] on div "he ro press enter he ro.moveUp press enter he ro.moveDown press enter he ro.mov…" at bounding box center [436, 153] width 152 height 77
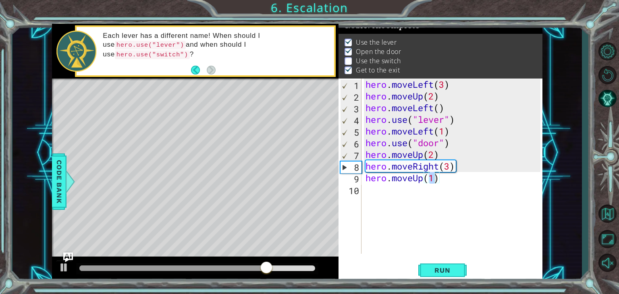
click at [417, 271] on div "Run" at bounding box center [443, 271] width 204 height 21
click at [423, 271] on button "Run" at bounding box center [443, 271] width 48 height 21
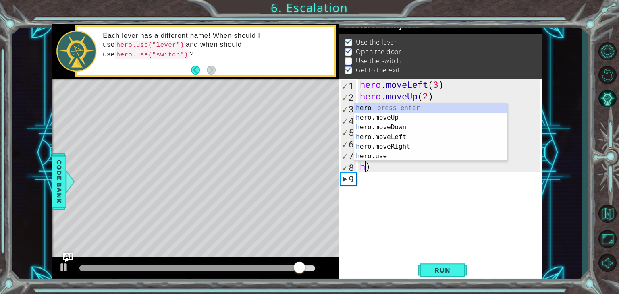
type textarea ")"
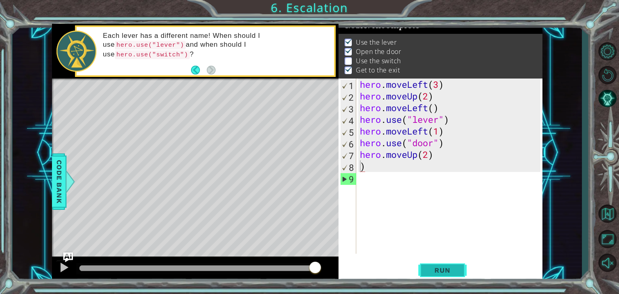
click at [463, 271] on button "Run" at bounding box center [443, 271] width 48 height 21
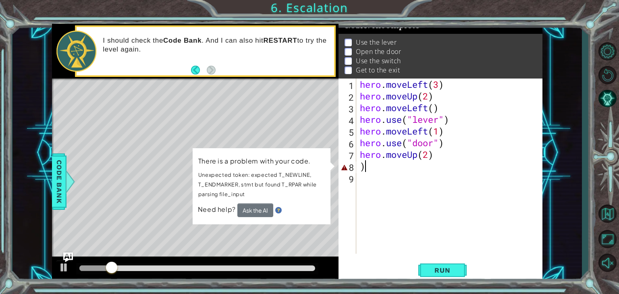
click at [374, 161] on div "hero . moveLeft ( 3 ) hero . moveUp ( 2 ) hero . moveLeft ( ) hero . use ( "lev…" at bounding box center [452, 178] width 186 height 199
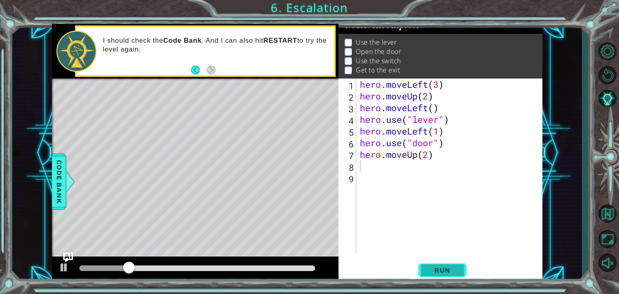
click at [444, 275] on button "Run" at bounding box center [443, 271] width 48 height 21
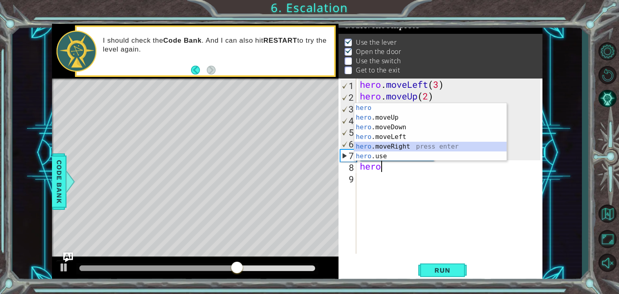
click at [394, 146] on div "hero press enter hero .moveUp press enter hero .moveDown press enter hero .move…" at bounding box center [430, 141] width 152 height 77
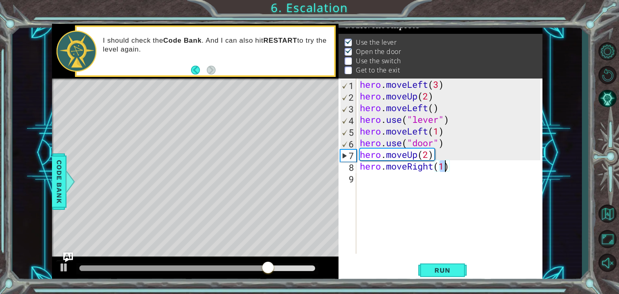
type textarea "hero.moveRight(2)"
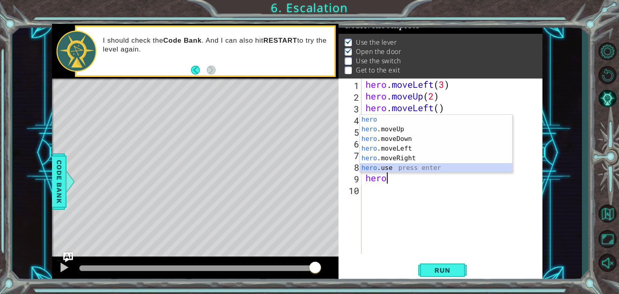
click at [390, 165] on div "hero press enter hero .moveUp press enter hero .moveDown press enter hero .move…" at bounding box center [436, 153] width 152 height 77
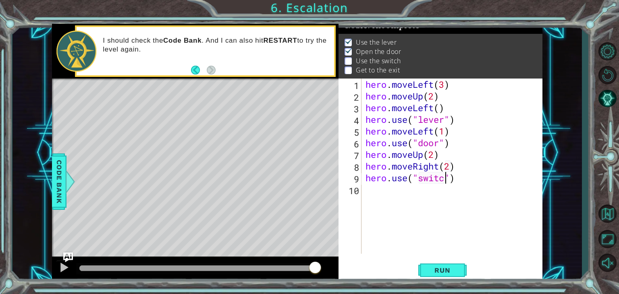
scroll to position [0, 3]
type textarea "hero.use("switch")"
click at [448, 267] on span "Run" at bounding box center [443, 271] width 32 height 8
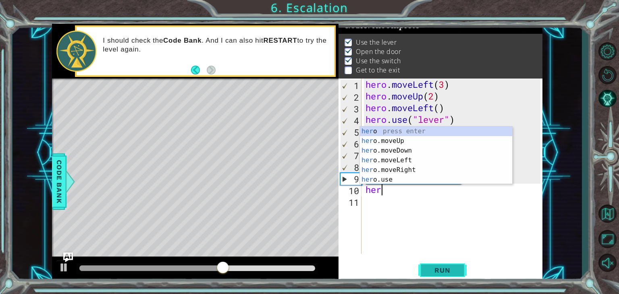
scroll to position [0, 0]
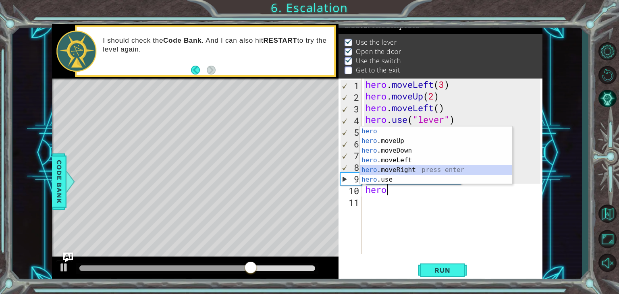
click at [427, 166] on div "hero press enter hero .moveUp press enter hero .moveDown press enter hero .move…" at bounding box center [436, 165] width 152 height 77
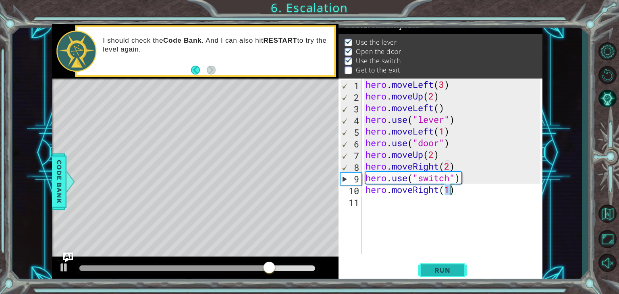
type textarea "hero.moveRight(1)"
click at [431, 271] on span "Run" at bounding box center [443, 271] width 32 height 8
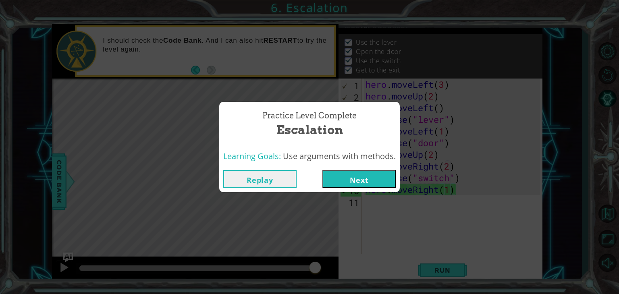
click at [373, 178] on button "Next" at bounding box center [359, 179] width 73 height 18
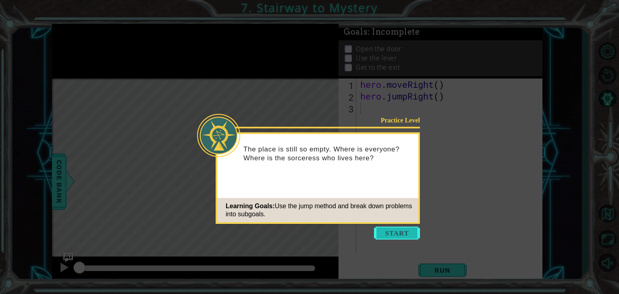
click at [395, 234] on button "Start" at bounding box center [397, 233] width 46 height 13
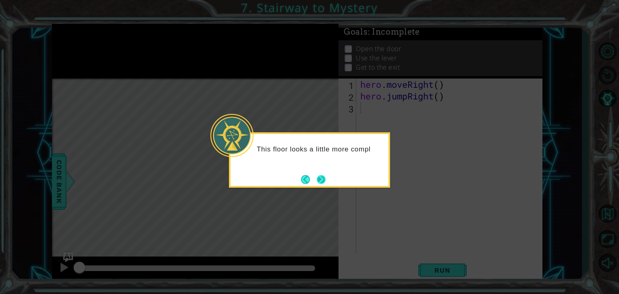
click at [325, 177] on button "Next" at bounding box center [321, 179] width 9 height 9
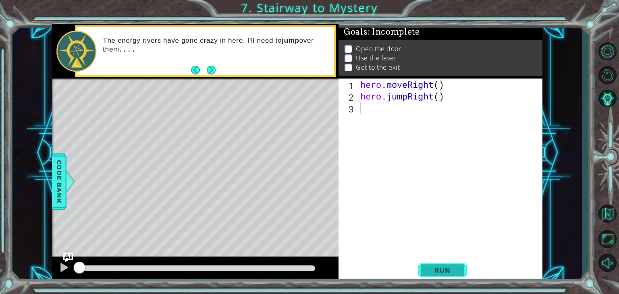
click at [448, 269] on span "Run" at bounding box center [443, 271] width 32 height 8
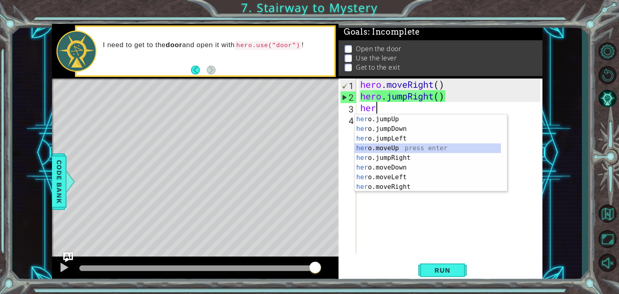
click at [393, 148] on div "her o.jumpUp press enter her o.jumpDown press enter her o.jumpLeft press enter …" at bounding box center [428, 163] width 146 height 97
type textarea "hero.moveUp(1)"
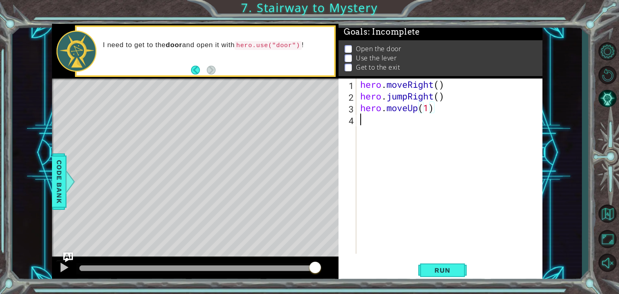
click at [394, 131] on div "hero . moveRight ( ) hero . jumpRight ( ) hero . moveUp ( 1 )" at bounding box center [452, 178] width 186 height 199
type textarea "h"
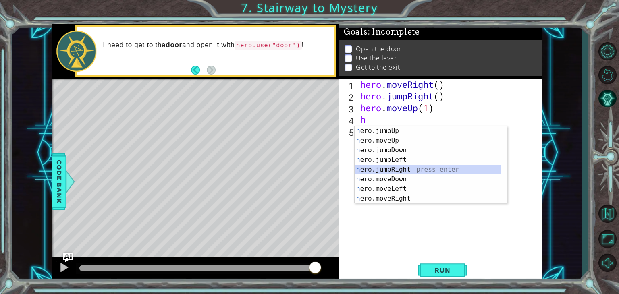
click at [388, 169] on div "h ero.jumpUp press enter h ero.moveUp press enter h ero.jumpDown press enter h …" at bounding box center [428, 174] width 146 height 97
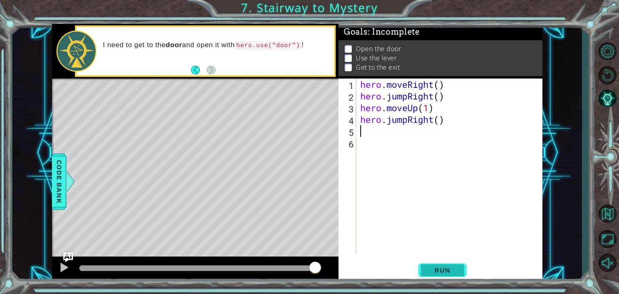
click at [446, 270] on span "Run" at bounding box center [443, 271] width 32 height 8
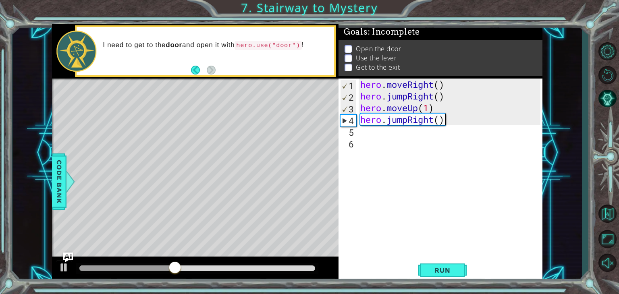
click at [444, 125] on div "hero . moveRight ( ) hero . jumpRight ( ) hero . moveUp ( 1 ) hero . jumpRight …" at bounding box center [452, 178] width 186 height 199
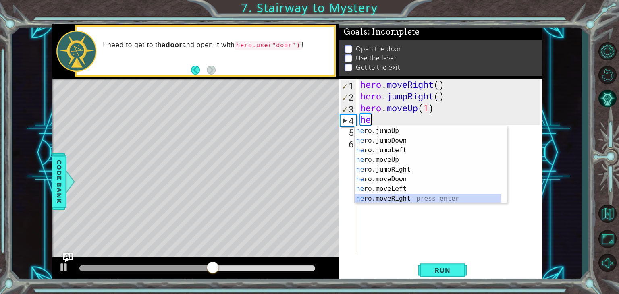
click at [386, 200] on div "he ro.jumpUp press enter he ro.jumpDown press enter he ro.jumpLeft press enter …" at bounding box center [428, 174] width 146 height 97
type textarea "hero.moveRight(1)"
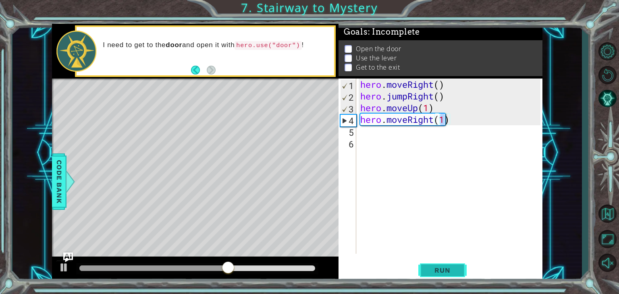
click at [453, 273] on span "Run" at bounding box center [443, 271] width 32 height 8
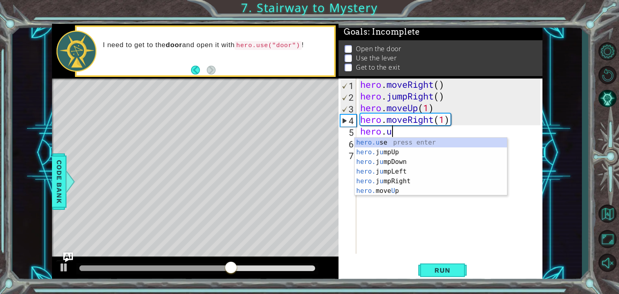
scroll to position [0, 1]
click at [392, 142] on div "hero.u se press enter hero. j u mpUp press enter hero. j u mpDown press enter h…" at bounding box center [431, 176] width 152 height 77
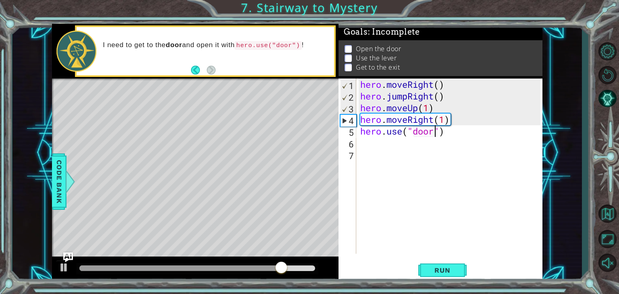
scroll to position [0, 3]
type textarea "hero.use("door")"
click at [452, 265] on button "Run" at bounding box center [443, 271] width 48 height 21
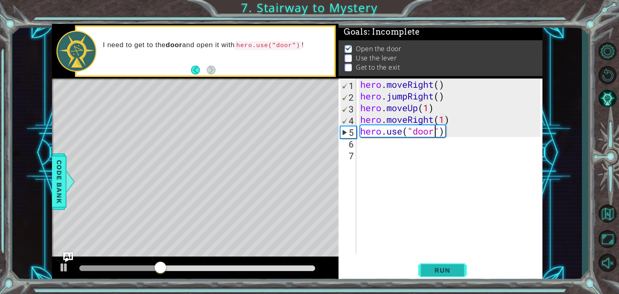
scroll to position [0, 0]
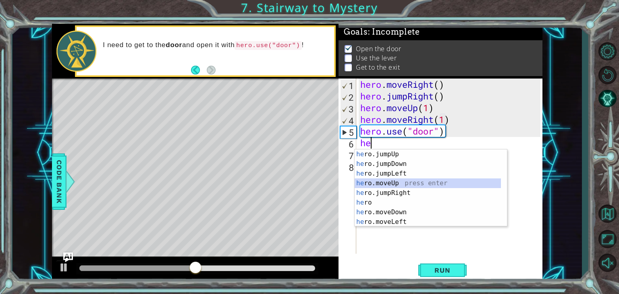
click at [403, 183] on div "he ro.jumpUp press enter he ro.jumpDown press enter he ro.jumpLeft press enter …" at bounding box center [428, 198] width 146 height 97
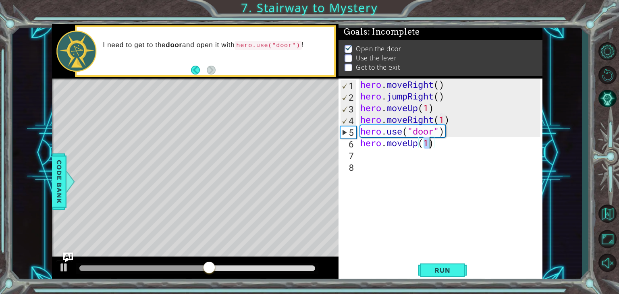
type textarea "hero.moveUp(2)"
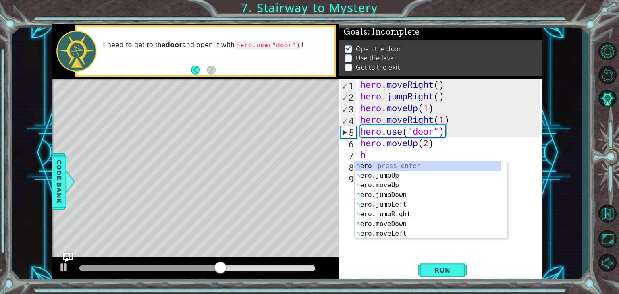
type textarea "he"
click at [396, 192] on div "he ro press enter he ro.jumpUp press enter he ro.jumpDown press enter he ro.jum…" at bounding box center [428, 209] width 146 height 97
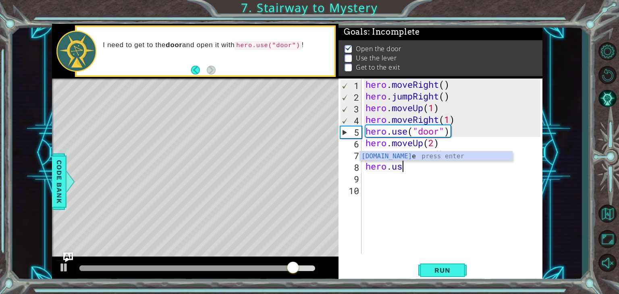
scroll to position [0, 1]
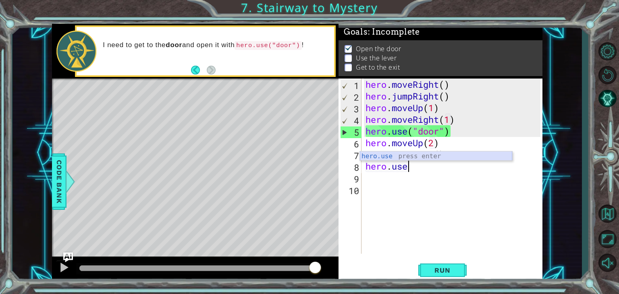
click at [452, 154] on div "hero.use press enter" at bounding box center [436, 166] width 152 height 29
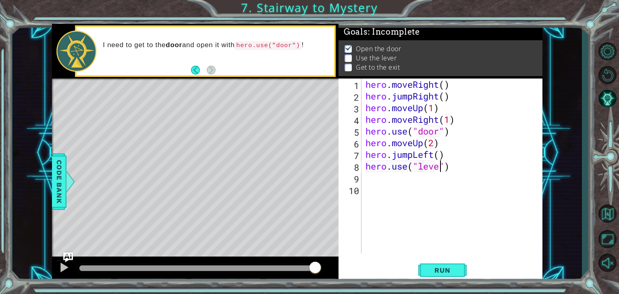
scroll to position [0, 3]
click at [427, 273] on span "Run" at bounding box center [443, 271] width 32 height 8
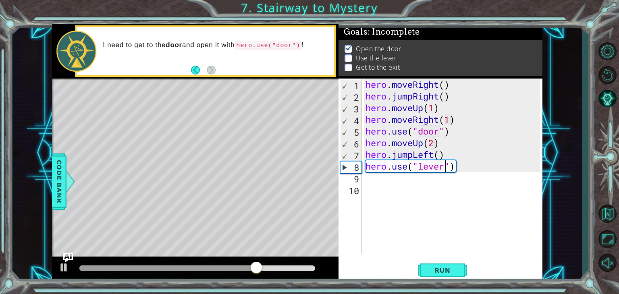
click at [459, 140] on div "hero . moveRight ( ) hero . jumpRight ( ) hero . moveUp ( 1 ) hero . moveRight …" at bounding box center [454, 178] width 181 height 199
click at [460, 146] on div "hero . moveRight ( ) hero . jumpRight ( ) hero . moveUp ( 1 ) hero . moveRight …" at bounding box center [454, 178] width 181 height 199
click at [452, 168] on div "hero . moveRight ( ) hero . jumpRight ( ) hero . moveUp ( 1 ) hero . moveRight …" at bounding box center [454, 178] width 181 height 199
click at [445, 156] on div "hero . moveRight ( ) hero . jumpRight ( ) hero . moveUp ( 1 ) hero . moveRight …" at bounding box center [454, 178] width 181 height 199
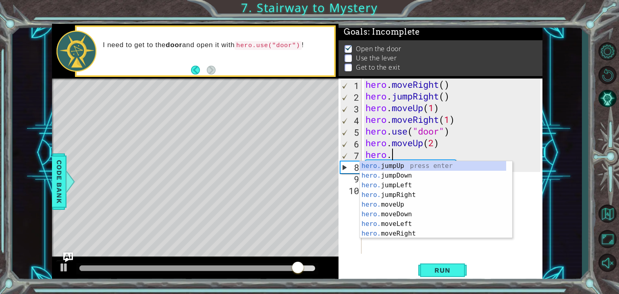
scroll to position [0, 0]
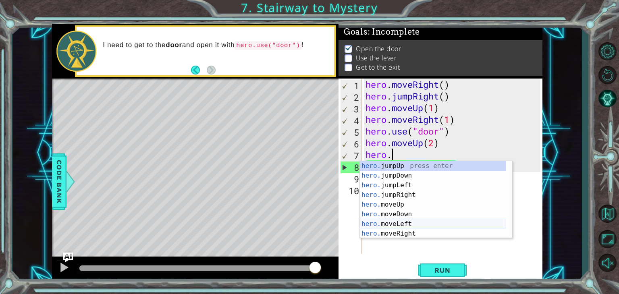
click at [409, 225] on div "hero. jumpUp press enter hero. jumpDown press enter hero. jumpLeft press enter …" at bounding box center [433, 209] width 146 height 97
type textarea "hero.moveLeft(1)"
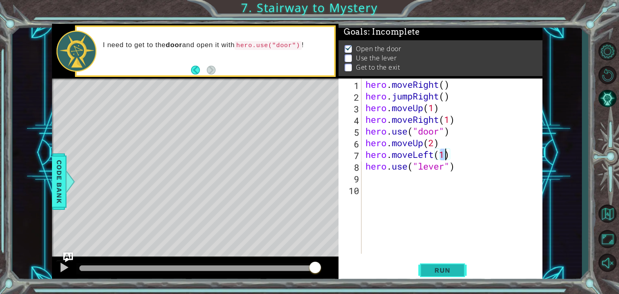
click at [451, 271] on span "Run" at bounding box center [443, 271] width 32 height 8
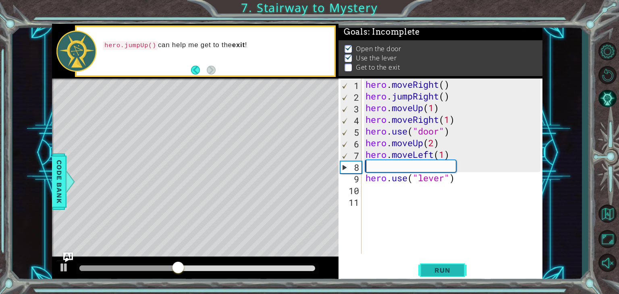
scroll to position [0, 0]
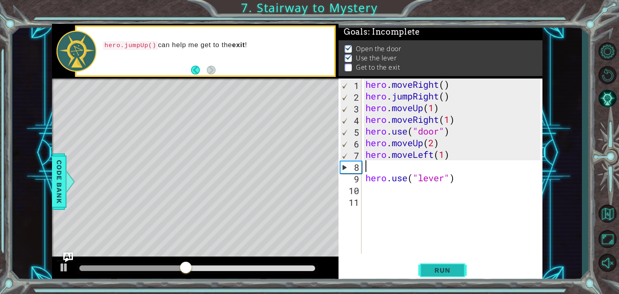
type textarea "hero.moveLeft(1)"
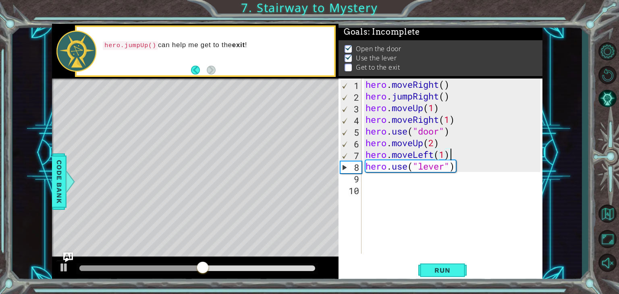
click at [368, 179] on div "hero . moveRight ( ) hero . jumpRight ( ) hero . moveUp ( 1 ) hero . moveRight …" at bounding box center [454, 178] width 181 height 199
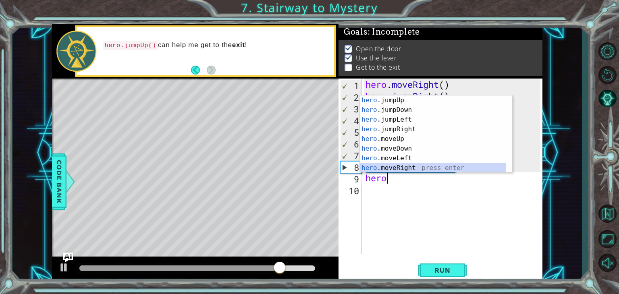
scroll to position [10, 0]
click at [394, 165] on div "hero .jumpUp press enter hero .jumpDown press enter hero .jumpLeft press enter …" at bounding box center [433, 144] width 146 height 97
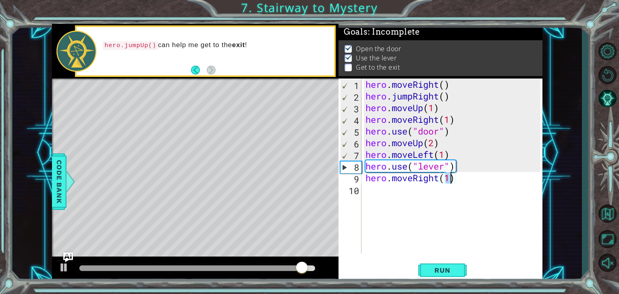
scroll to position [0, 3]
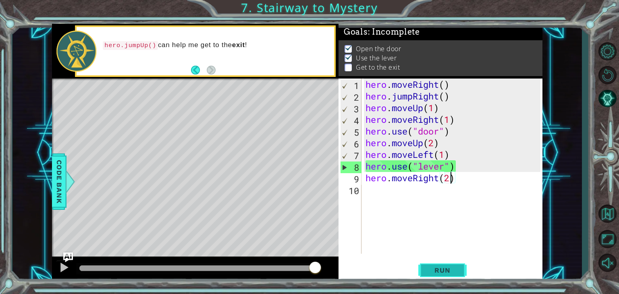
type textarea "hero.moveRight(2)"
click at [458, 265] on button "Run" at bounding box center [443, 271] width 48 height 21
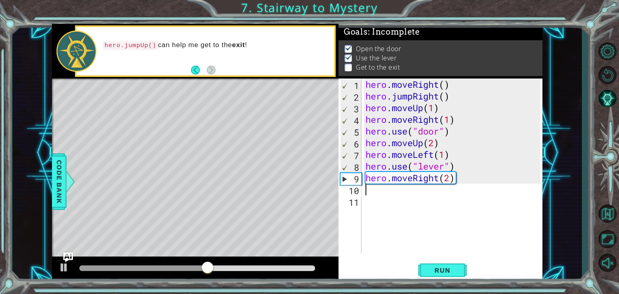
scroll to position [0, 0]
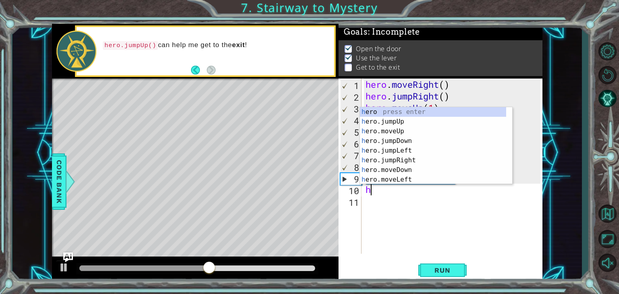
type textarea "he"
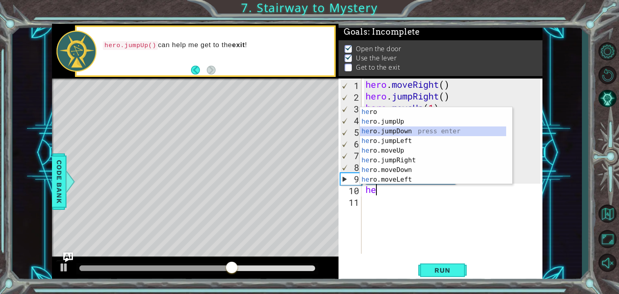
click at [397, 133] on div "he ro press enter he ro.jumpUp press enter he ro.jumpDown press enter he ro.jum…" at bounding box center [433, 155] width 146 height 97
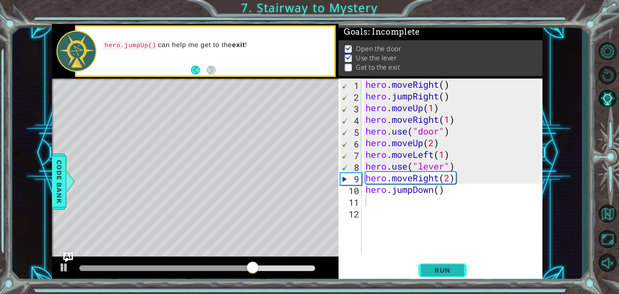
click at [444, 271] on span "Run" at bounding box center [443, 271] width 32 height 8
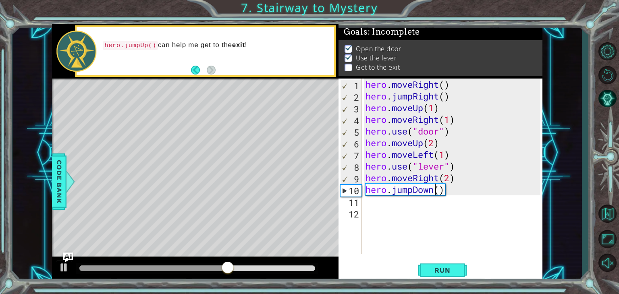
click at [434, 192] on div "hero . moveRight ( ) hero . jumpRight ( ) hero . moveUp ( 1 ) hero . moveRight …" at bounding box center [454, 178] width 181 height 199
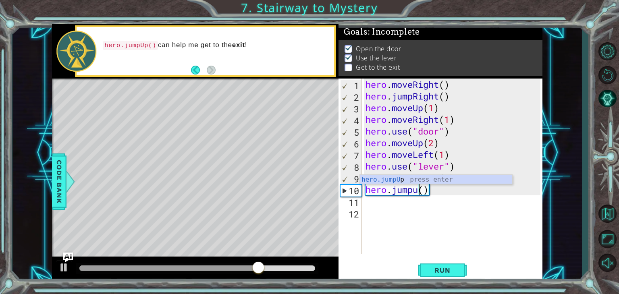
scroll to position [0, 2]
click at [430, 269] on span "Run" at bounding box center [443, 271] width 32 height 8
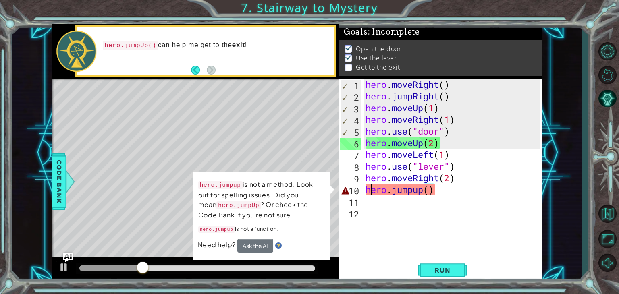
click at [372, 193] on div "hero . moveRight ( ) hero . jumpRight ( ) hero . moveUp ( 1 ) hero . moveRight …" at bounding box center [454, 178] width 181 height 199
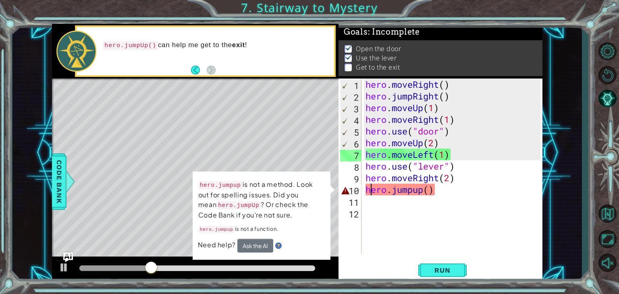
click at [425, 193] on div "hero . moveRight ( ) hero . jumpRight ( ) hero . moveUp ( 1 ) hero . moveRight …" at bounding box center [454, 178] width 181 height 199
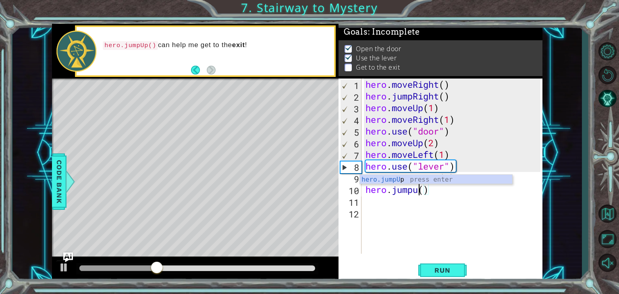
scroll to position [0, 2]
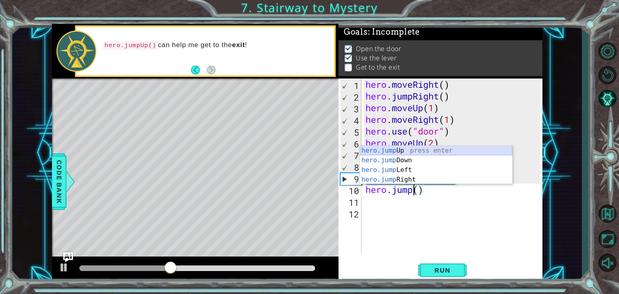
click at [409, 150] on div "hero.jump Up press enter hero.jump Down press enter hero.jump Left press enter …" at bounding box center [436, 175] width 152 height 58
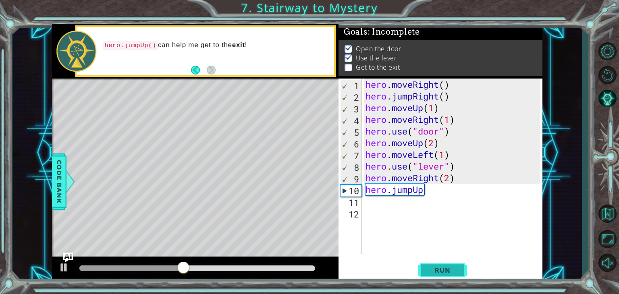
click at [439, 269] on span "Run" at bounding box center [443, 271] width 32 height 8
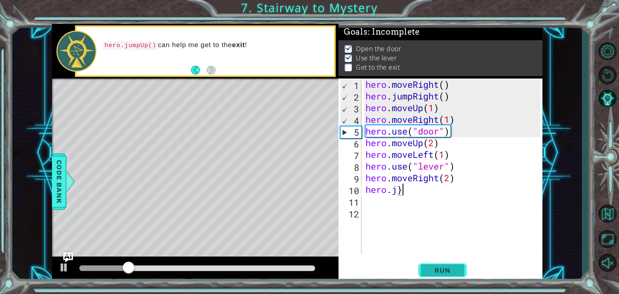
type textarea "hero."
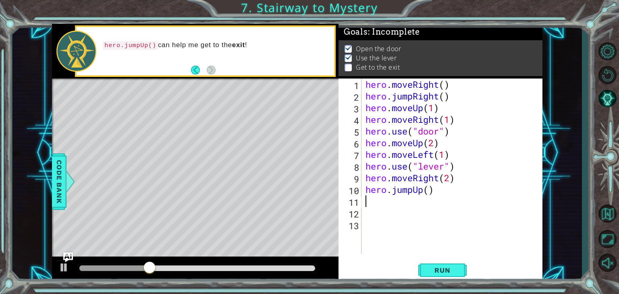
scroll to position [0, 0]
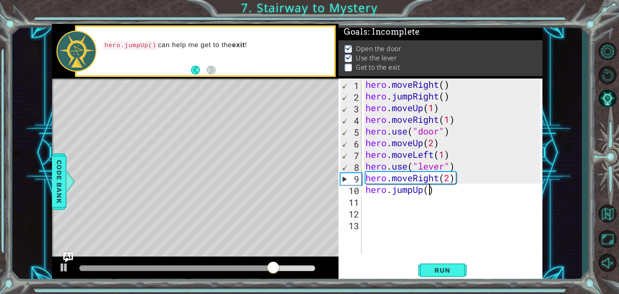
click at [431, 194] on div "hero . moveRight ( ) hero . jumpRight ( ) hero . moveUp ( 1 ) hero . moveRight …" at bounding box center [454, 178] width 181 height 199
type textarea "hero.jumpUp(1)"
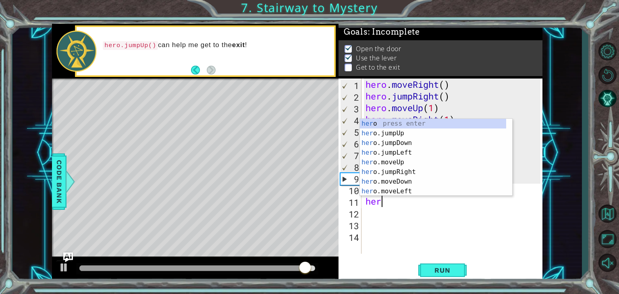
type textarea "hero"
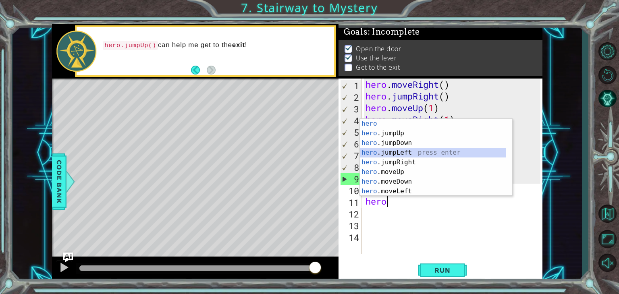
click at [396, 152] on div "hero press enter hero .jumpUp press enter hero .jumpDown press enter hero .jump…" at bounding box center [433, 167] width 146 height 97
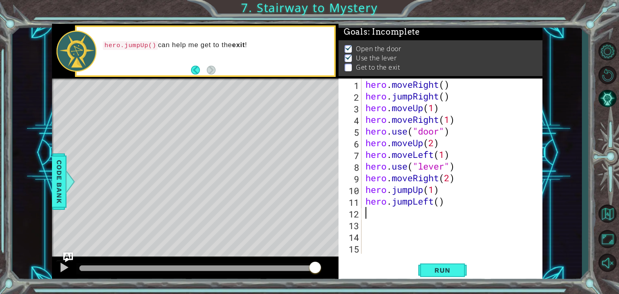
click at [442, 208] on div "hero . moveRight ( ) hero . jumpRight ( ) hero . moveUp ( 1 ) hero . moveRight …" at bounding box center [454, 178] width 181 height 199
click at [440, 208] on div "hero . moveRight ( ) hero . jumpRight ( ) hero . moveUp ( 1 ) hero . moveRight …" at bounding box center [454, 178] width 181 height 199
click at [439, 207] on div "hero . moveRight ( ) hero . jumpRight ( ) hero . moveUp ( 1 ) hero . moveRight …" at bounding box center [454, 178] width 181 height 199
type textarea "hero.jumpLeft(3)"
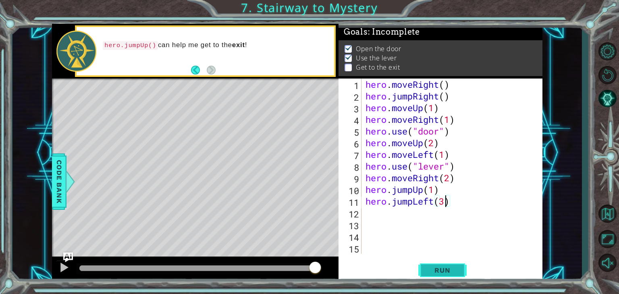
click at [443, 270] on span "Run" at bounding box center [443, 271] width 32 height 8
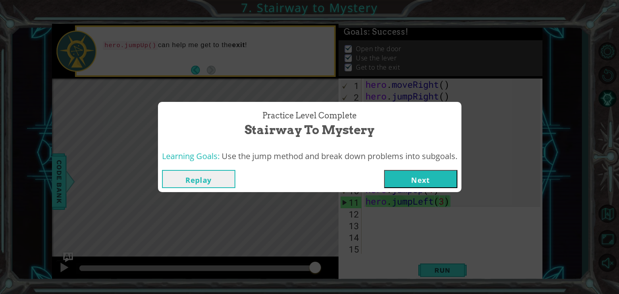
click at [419, 182] on button "Next" at bounding box center [420, 179] width 73 height 18
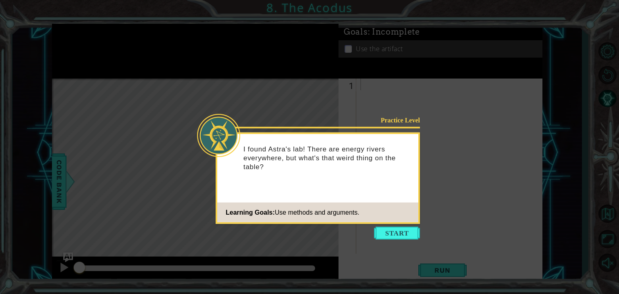
click at [389, 225] on icon at bounding box center [309, 147] width 619 height 294
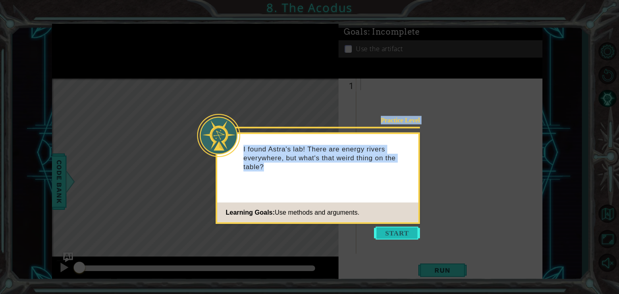
drag, startPoint x: 390, startPoint y: 247, endPoint x: 395, endPoint y: 231, distance: 17.5
click at [395, 231] on body "1 ההההההההההההההההההההההההההההההההההההההההההההההההההההההההההההההההההההההההההההה…" at bounding box center [309, 147] width 619 height 294
click at [395, 231] on button "Start" at bounding box center [397, 233] width 46 height 13
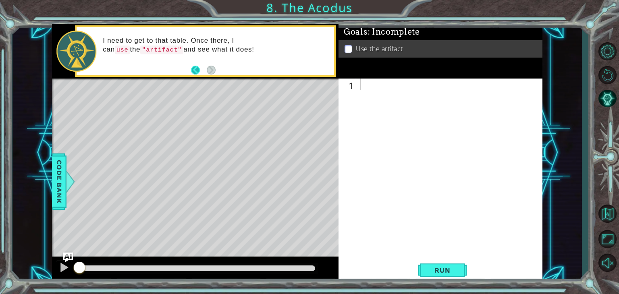
click at [199, 68] on button "Back" at bounding box center [199, 70] width 16 height 9
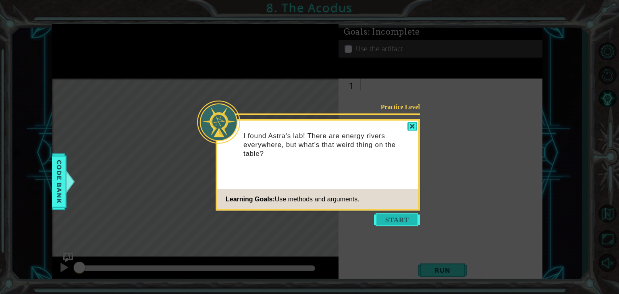
click at [384, 217] on button "Start" at bounding box center [397, 220] width 46 height 13
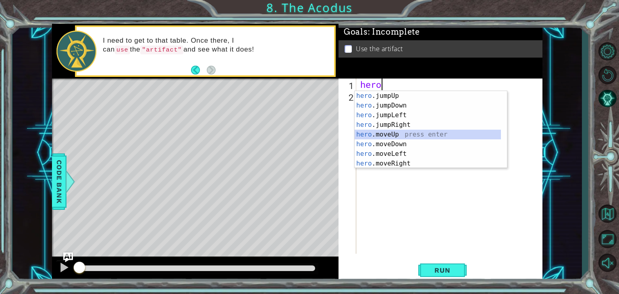
click at [402, 133] on div "hero .jumpUp press enter hero .jumpDown press enter hero .jumpLeft press enter …" at bounding box center [428, 139] width 146 height 97
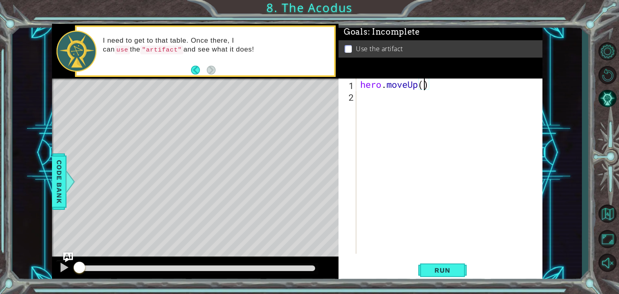
scroll to position [0, 3]
type textarea "hero.moveUp(3)"
click at [419, 263] on button "Run" at bounding box center [443, 271] width 48 height 21
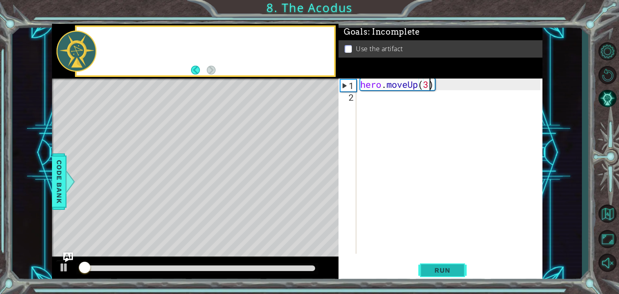
click at [427, 265] on button "Run" at bounding box center [443, 271] width 48 height 21
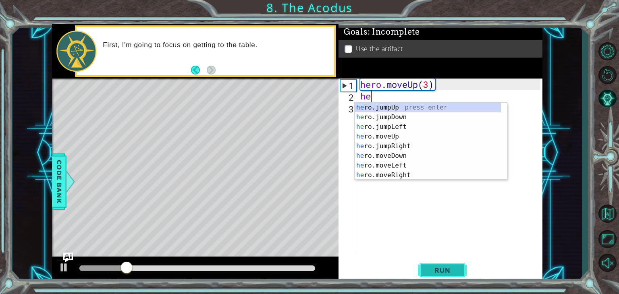
scroll to position [0, 0]
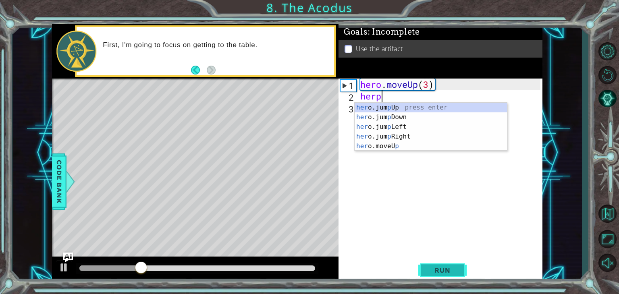
type textarea "her"
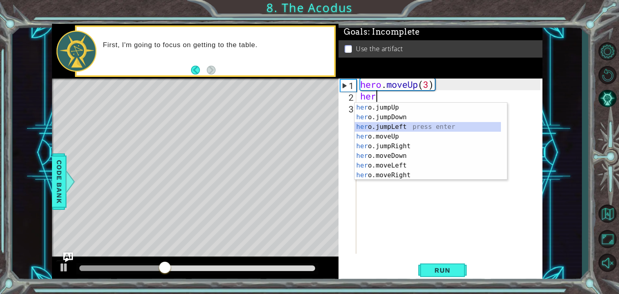
click at [371, 126] on div "her o.jumpUp press enter her o.jumpDown press enter her o.jumpLeft press enter …" at bounding box center [428, 151] width 146 height 97
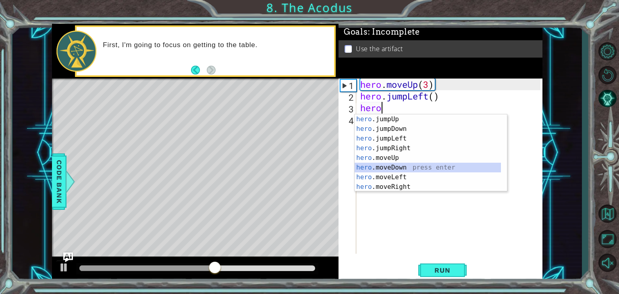
click at [375, 168] on div "hero .jumpUp press enter hero .jumpDown press enter hero .jumpLeft press enter …" at bounding box center [428, 163] width 146 height 97
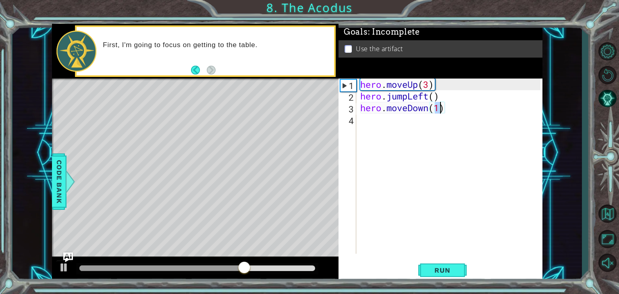
scroll to position [0, 3]
click at [429, 276] on button "Run" at bounding box center [443, 271] width 48 height 21
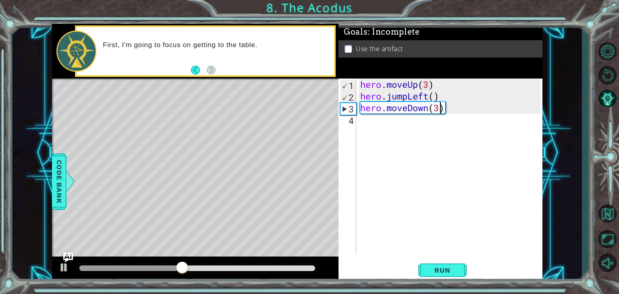
click at [429, 81] on div "hero . moveUp ( 3 ) hero . jumpLeft ( ) hero . moveDown ( 3 )" at bounding box center [452, 178] width 186 height 199
click at [432, 94] on div "hero . moveUp ( 2 ) hero . jumpLeft ( ) hero . moveDown ( 3 )" at bounding box center [452, 178] width 186 height 199
click at [447, 92] on div "hero . moveUp ( 2 ) hero . jumpLeft ( ) hero . moveDown ( 3 )" at bounding box center [452, 178] width 186 height 199
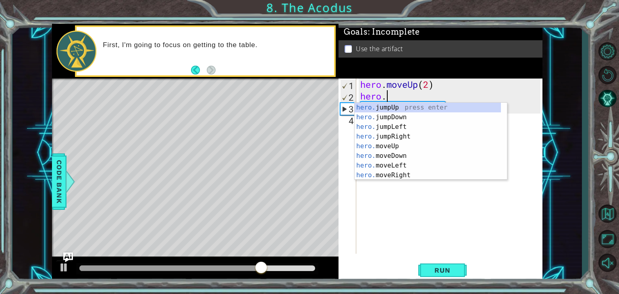
scroll to position [0, 0]
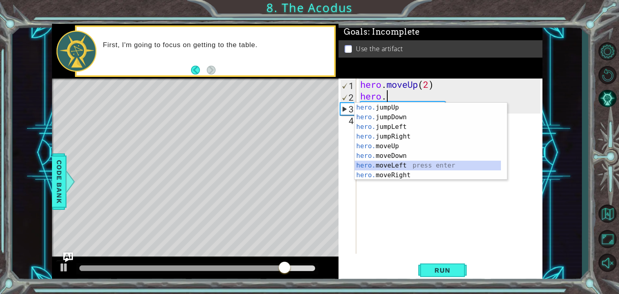
click at [407, 165] on div "hero. jumpUp press enter hero. jumpDown press enter hero. jumpLeft press enter …" at bounding box center [428, 151] width 146 height 97
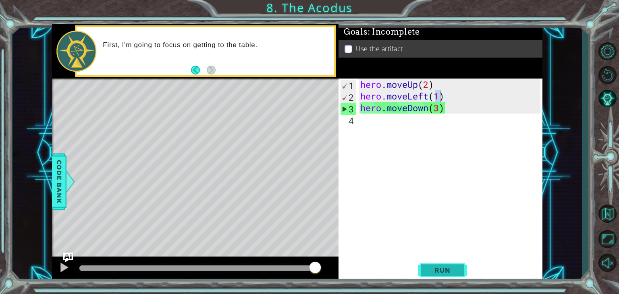
click at [430, 267] on span "Run" at bounding box center [443, 271] width 32 height 8
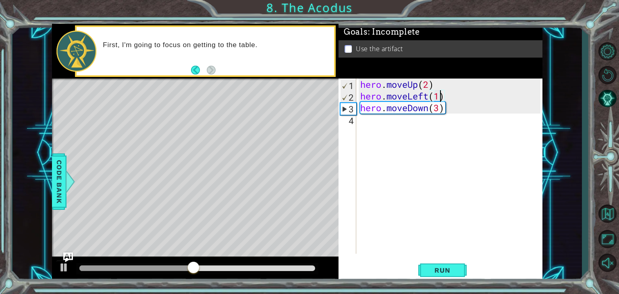
click at [439, 110] on div "hero . moveUp ( 2 ) hero . moveLeft ( 1 ) hero . moveDown ( 3 )" at bounding box center [452, 178] width 186 height 199
type textarea "hero.moveDown(2)"
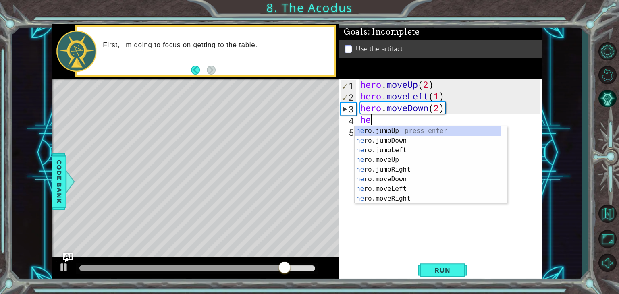
type textarea "her"
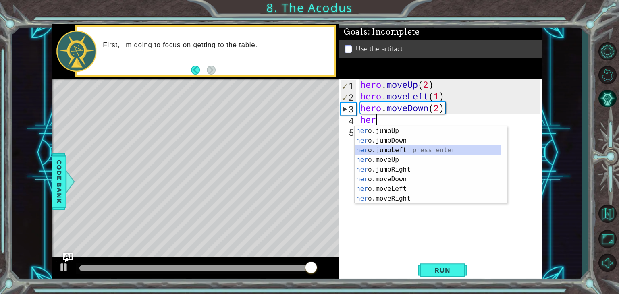
click at [401, 148] on div "her o.jumpUp press enter her o.jumpDown press enter her o.jumpLeft press enter …" at bounding box center [428, 174] width 146 height 97
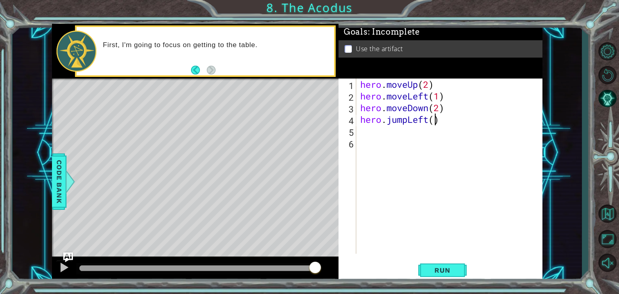
click at [434, 123] on div "hero . moveUp ( 2 ) hero . moveLeft ( 1 ) hero . moveDown ( 2 ) hero . jumpLeft…" at bounding box center [452, 178] width 186 height 199
type textarea "hero.jumpLeft(1)"
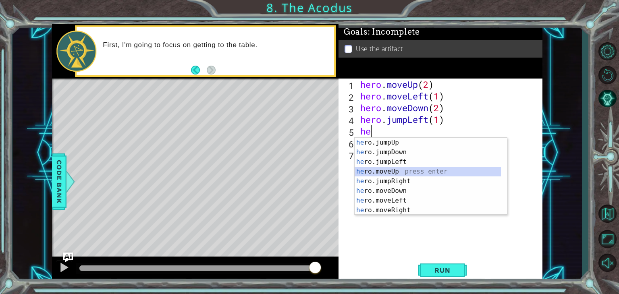
click at [400, 170] on div "he ro.jumpUp press enter he ro.jumpDown press enter he ro.jumpLeft press enter …" at bounding box center [428, 186] width 146 height 97
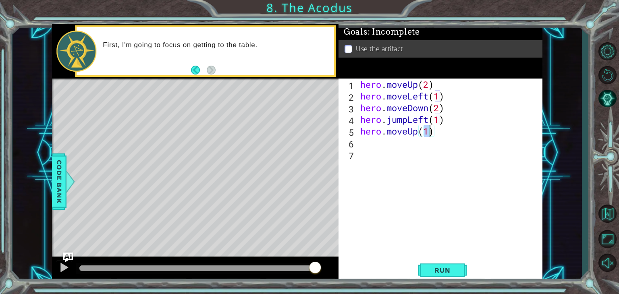
type textarea "hero.moveUp(2)"
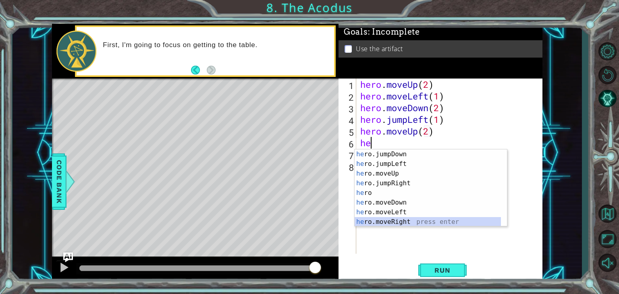
scroll to position [10, 0]
click at [390, 219] on div "he ro.jumpDown press enter he ro.jumpLeft press enter he ro.moveUp press enter …" at bounding box center [428, 198] width 146 height 97
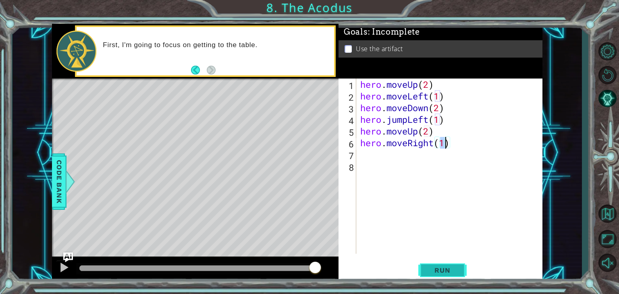
type textarea "hero.moveRight(1)"
click at [441, 261] on button "Run" at bounding box center [443, 271] width 48 height 21
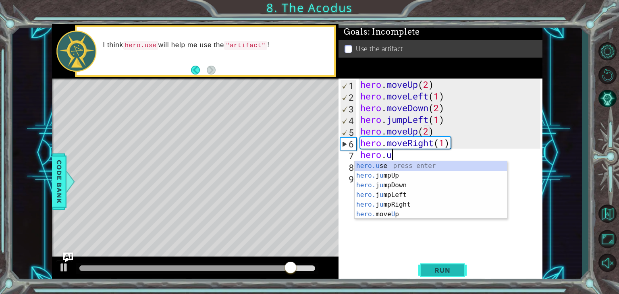
scroll to position [0, 1]
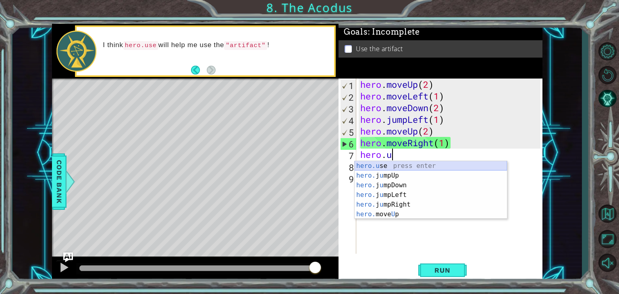
click at [393, 166] on div "hero.u se press enter hero. j u mpUp press enter hero. j u mpDown press enter h…" at bounding box center [431, 199] width 152 height 77
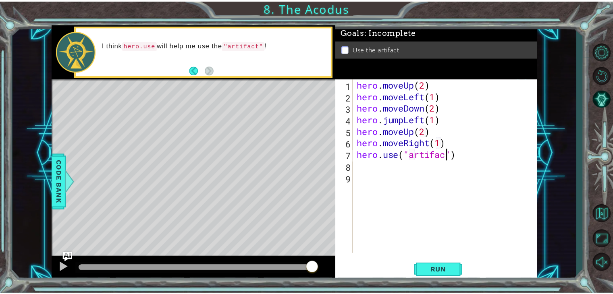
scroll to position [0, 4]
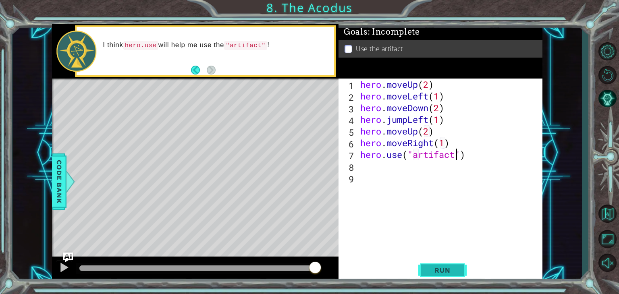
type textarea "hero.use("artifact")"
click at [431, 267] on span "Run" at bounding box center [443, 271] width 32 height 8
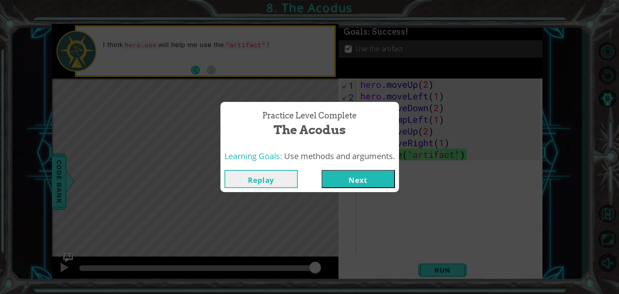
click at [349, 171] on button "Next" at bounding box center [358, 179] width 73 height 18
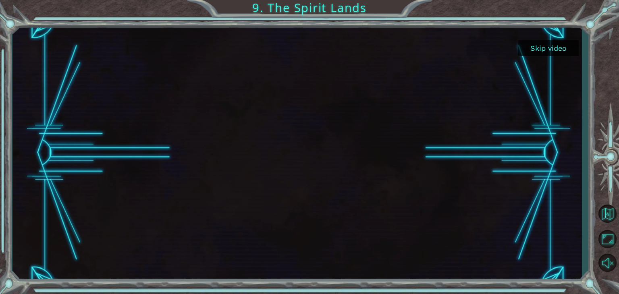
click at [461, 96] on div at bounding box center [297, 153] width 460 height 259
click at [534, 50] on button "Skip video" at bounding box center [549, 48] width 60 height 16
click at [519, 40] on button "Skip video" at bounding box center [549, 48] width 60 height 16
click at [532, 40] on button "Skip video" at bounding box center [549, 48] width 60 height 16
click at [519, 40] on button "Skip video" at bounding box center [549, 48] width 60 height 16
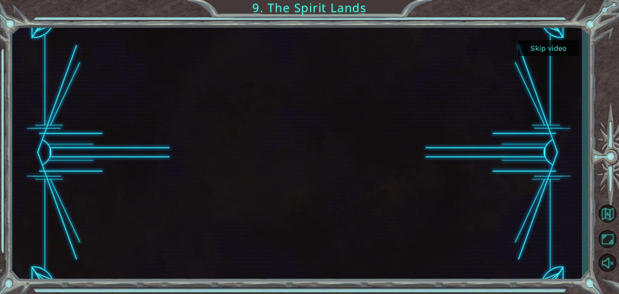
click at [542, 54] on button "Skip video" at bounding box center [549, 48] width 60 height 16
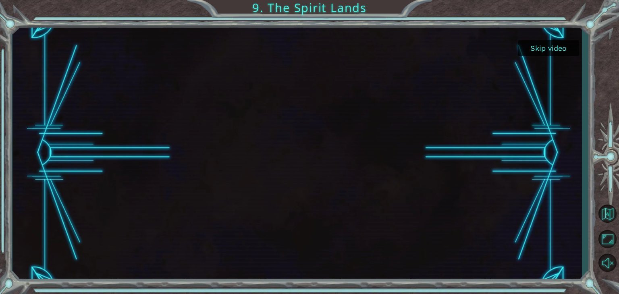
click at [542, 54] on button "Skip video" at bounding box center [549, 48] width 60 height 16
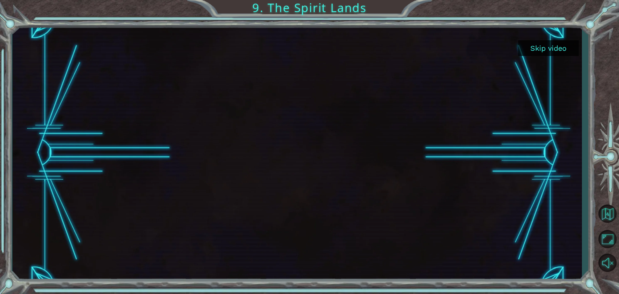
click at [542, 54] on button "Skip video" at bounding box center [549, 48] width 60 height 16
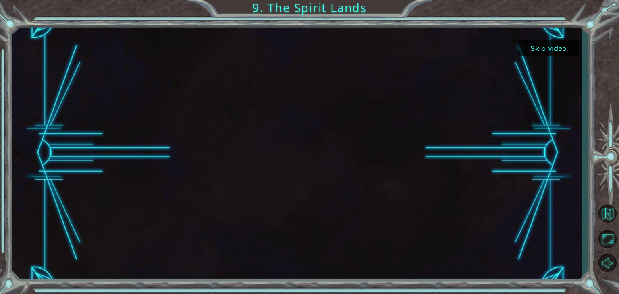
click at [542, 54] on button "Skip video" at bounding box center [549, 48] width 60 height 16
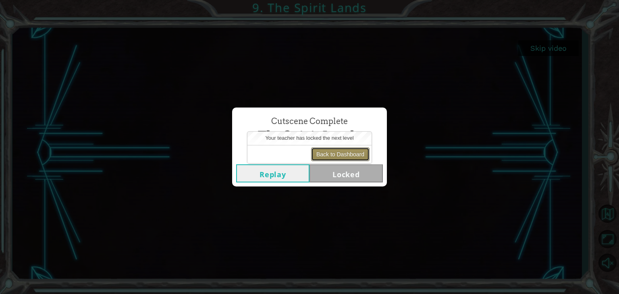
click at [329, 148] on button "Back to Dashboard" at bounding box center [340, 155] width 58 height 14
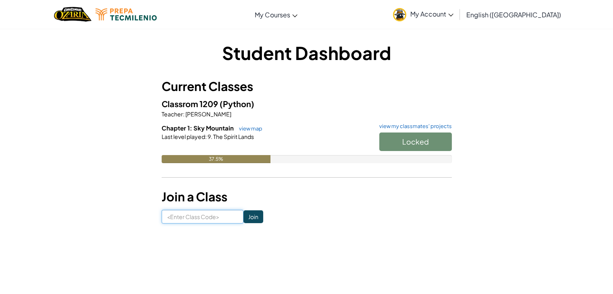
click at [210, 215] on input at bounding box center [203, 217] width 82 height 14
type input "FireBirdThing"
click at [244, 212] on input "Join" at bounding box center [254, 217] width 20 height 13
click at [344, 157] on div "37.5%" at bounding box center [307, 159] width 290 height 8
click at [165, 211] on input at bounding box center [203, 217] width 82 height 14
